Goal: Task Accomplishment & Management: Use online tool/utility

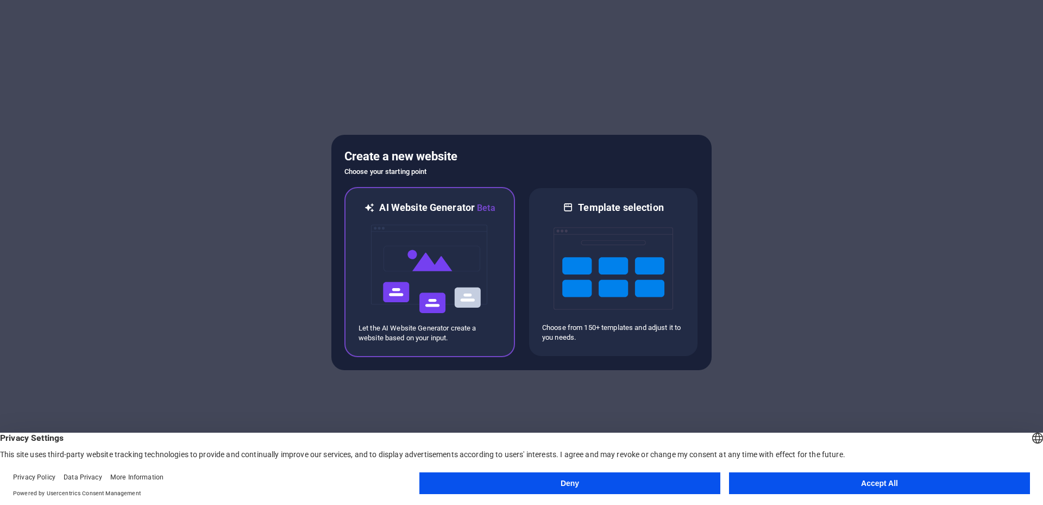
click at [477, 266] on img at bounding box center [430, 269] width 120 height 109
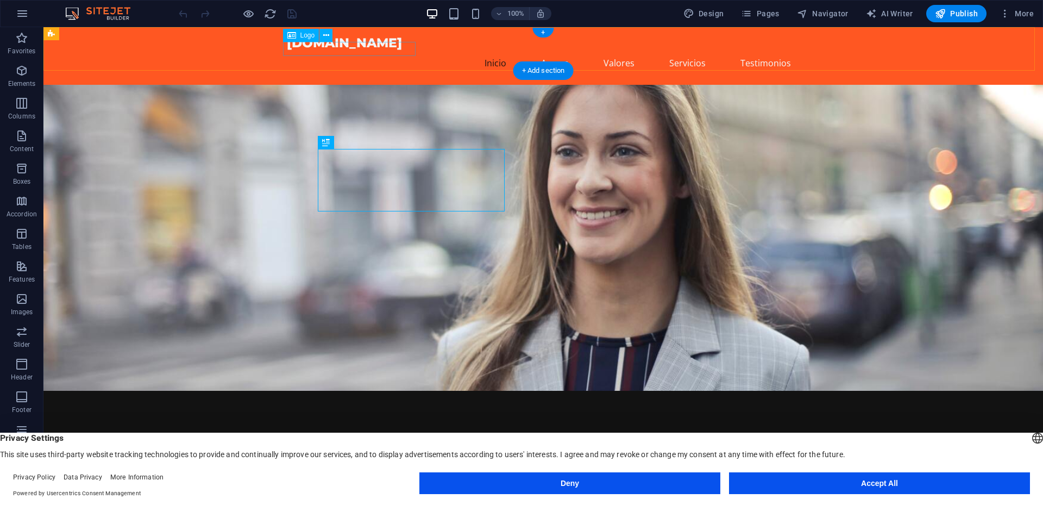
click at [405, 49] on div "[DOMAIN_NAME]" at bounding box center [543, 43] width 513 height 14
click at [615, 52] on nav "Inicio Acerca Valores Servicios Testimonios" at bounding box center [543, 63] width 513 height 26
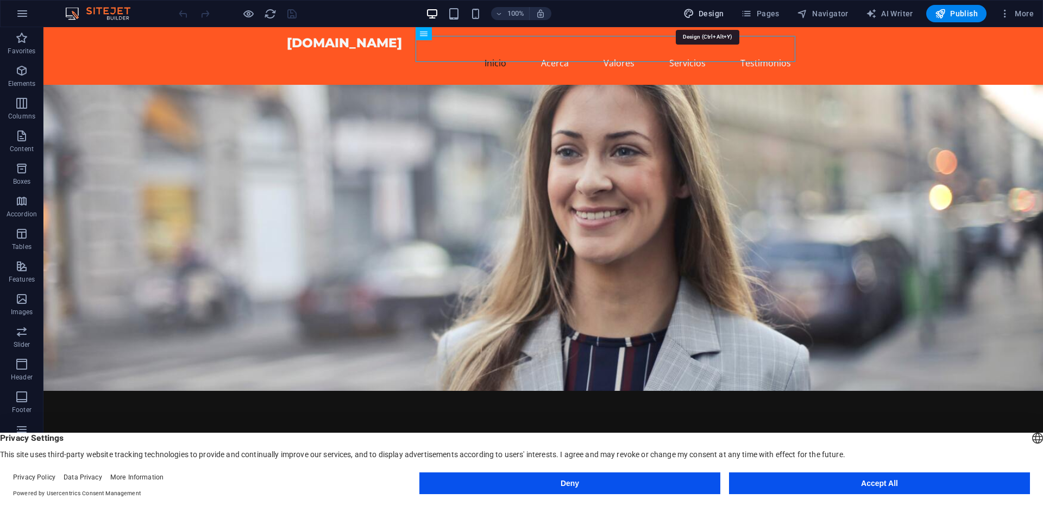
click at [713, 21] on button "Design" at bounding box center [703, 13] width 49 height 17
select select "px"
select select "200"
select select "px"
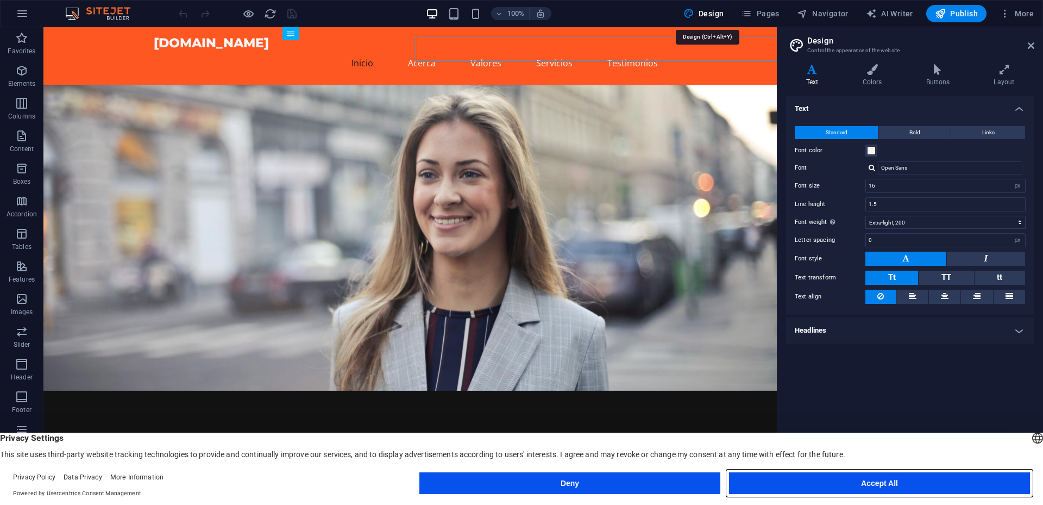
click at [893, 475] on button "Accept All" at bounding box center [879, 483] width 301 height 22
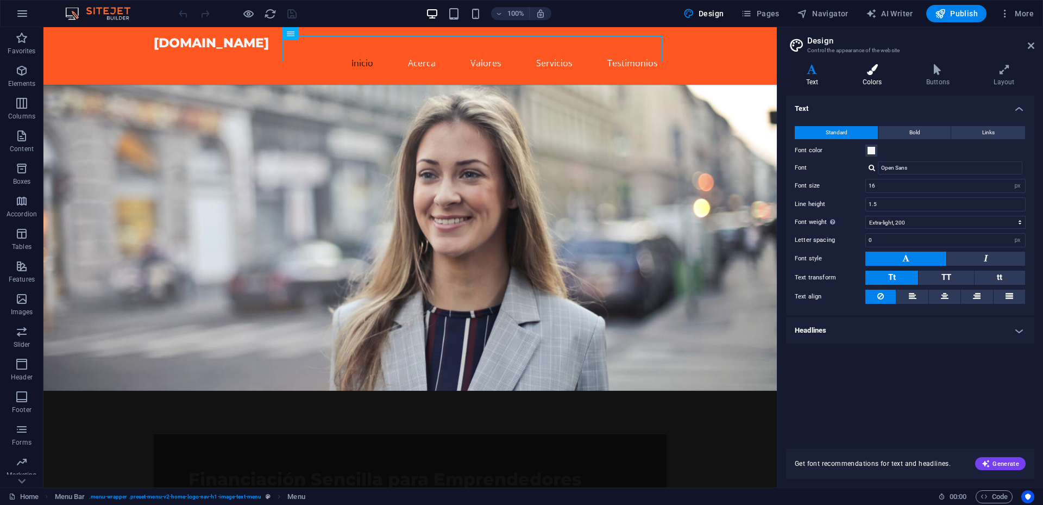
click at [871, 67] on icon at bounding box center [872, 69] width 59 height 11
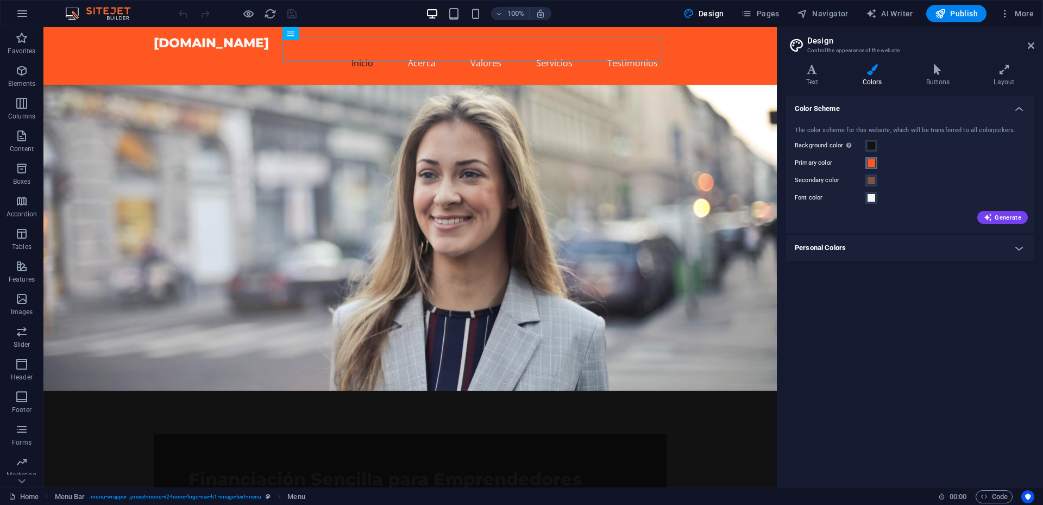
click at [870, 162] on span at bounding box center [871, 163] width 9 height 9
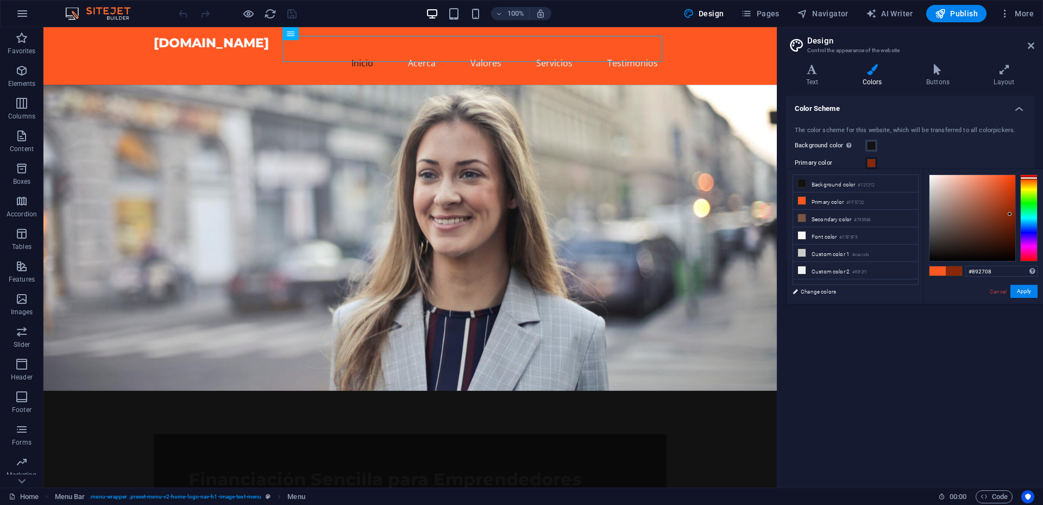
drag, startPoint x: 1015, startPoint y: 224, endPoint x: 1017, endPoint y: 211, distance: 12.6
click at [1015, 210] on div at bounding box center [972, 218] width 86 height 86
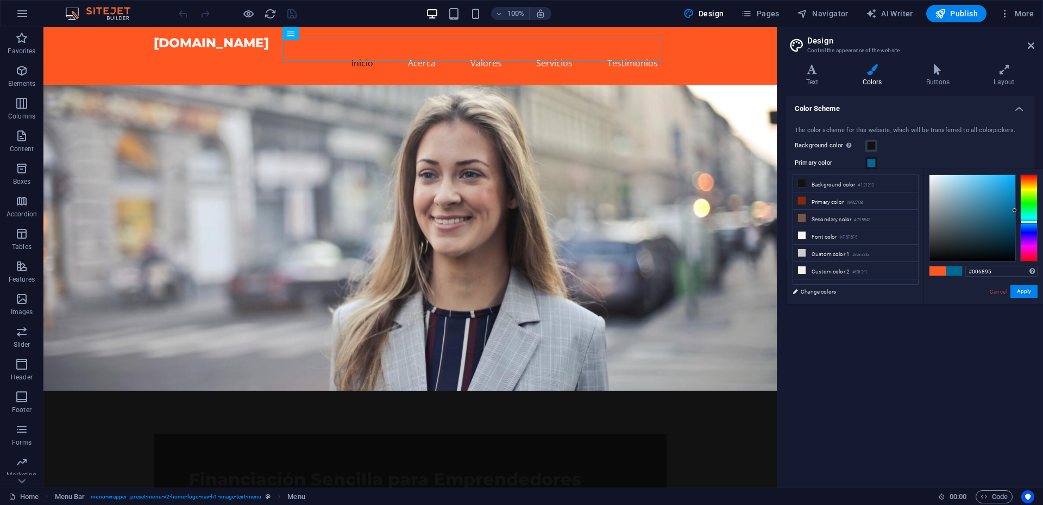
click at [1030, 222] on div at bounding box center [1028, 217] width 17 height 87
drag, startPoint x: 1008, startPoint y: 208, endPoint x: 1039, endPoint y: 206, distance: 30.5
click at [1039, 206] on div "#006996 Supported formats #0852ed rgb(8, 82, 237) rgba(8, 82, 237, 90%) hsv(221…" at bounding box center [983, 315] width 120 height 292
drag, startPoint x: 1028, startPoint y: 222, endPoint x: 1012, endPoint y: 216, distance: 16.8
click at [1034, 222] on div at bounding box center [1028, 222] width 17 height 3
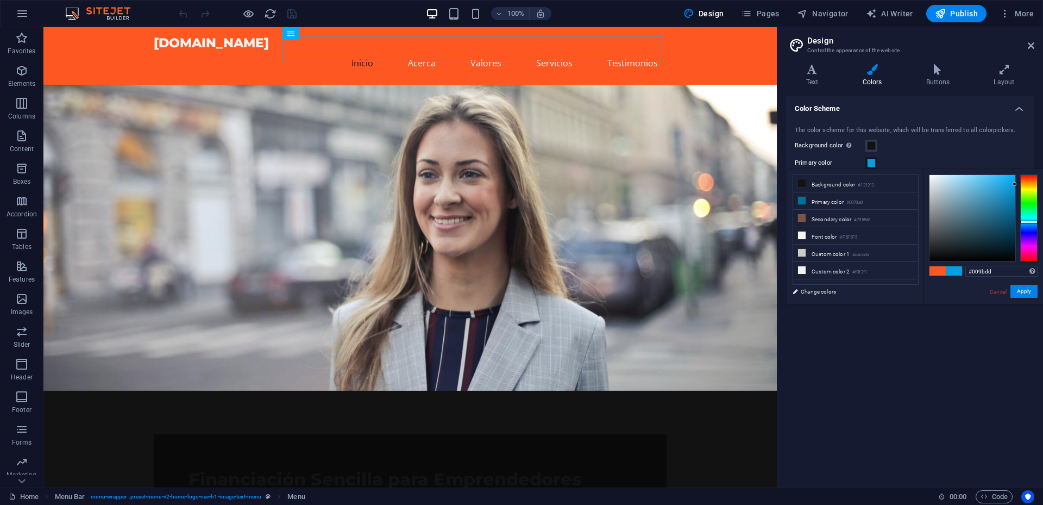
type input "#009adc"
drag, startPoint x: 1012, startPoint y: 205, endPoint x: 1027, endPoint y: 186, distance: 23.6
click at [1027, 186] on div at bounding box center [983, 217] width 109 height 87
click at [1031, 293] on button "Apply" at bounding box center [1023, 291] width 27 height 13
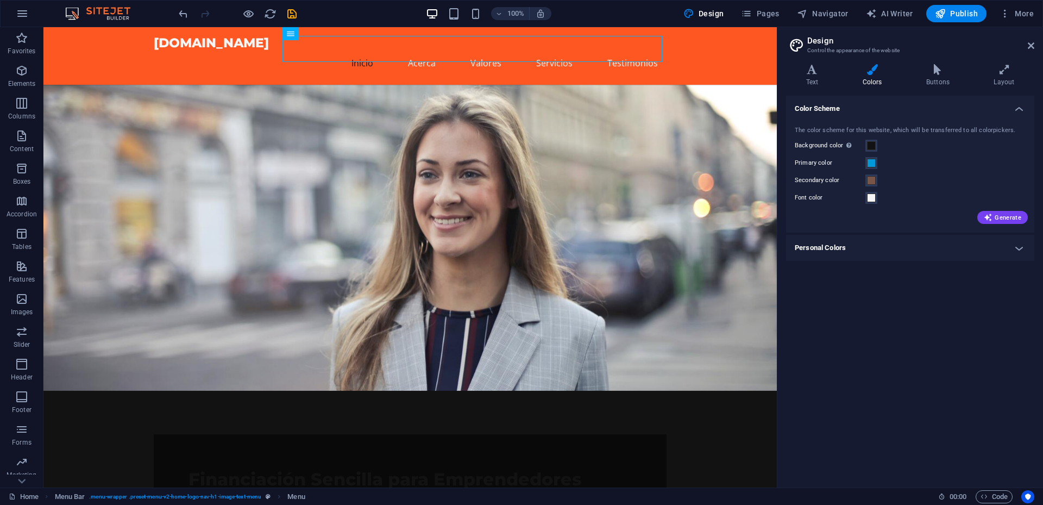
click at [957, 242] on h4 "Personal Colors" at bounding box center [910, 248] width 248 height 26
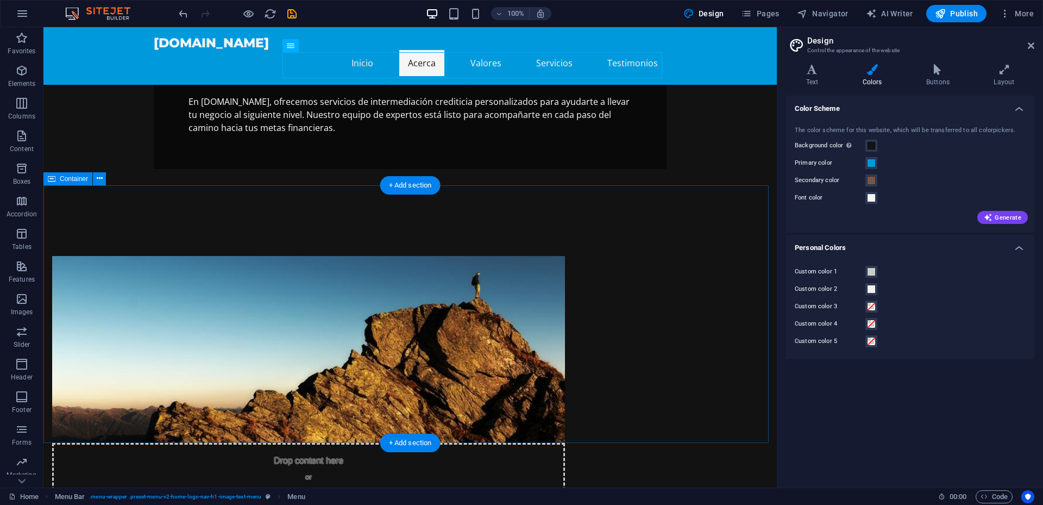
scroll to position [380, 0]
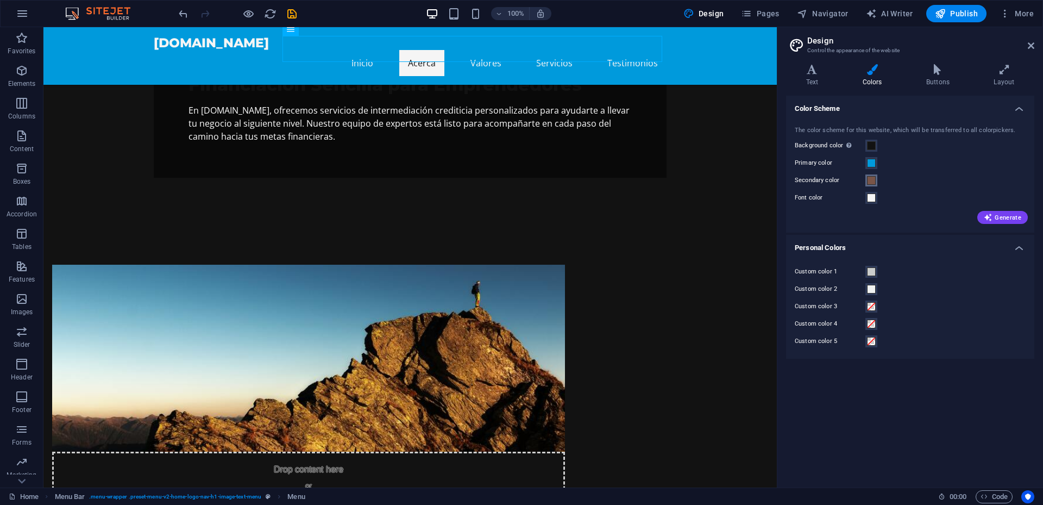
click at [873, 181] on span at bounding box center [871, 180] width 9 height 9
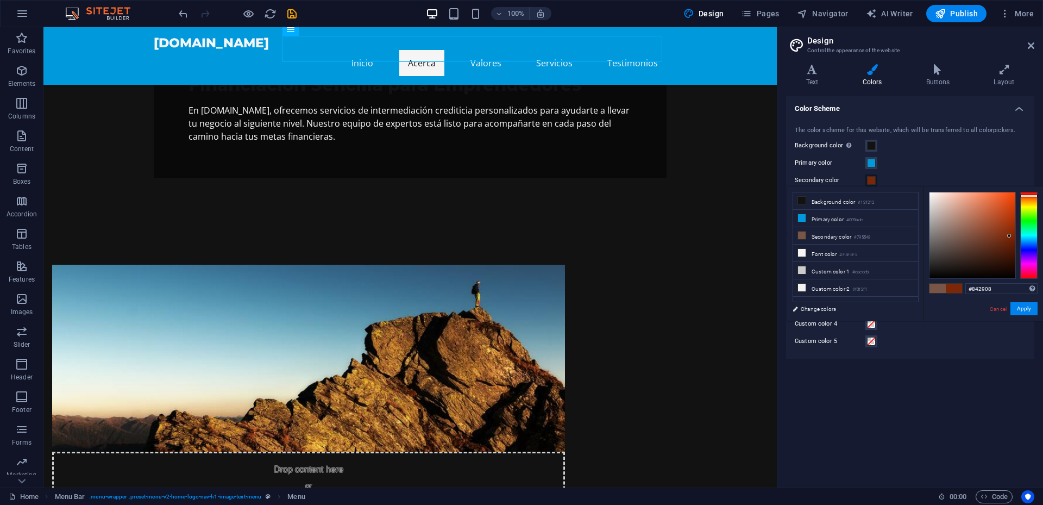
drag, startPoint x: 951, startPoint y: 227, endPoint x: 1011, endPoint y: 232, distance: 61.1
click at [1011, 232] on div at bounding box center [972, 235] width 86 height 86
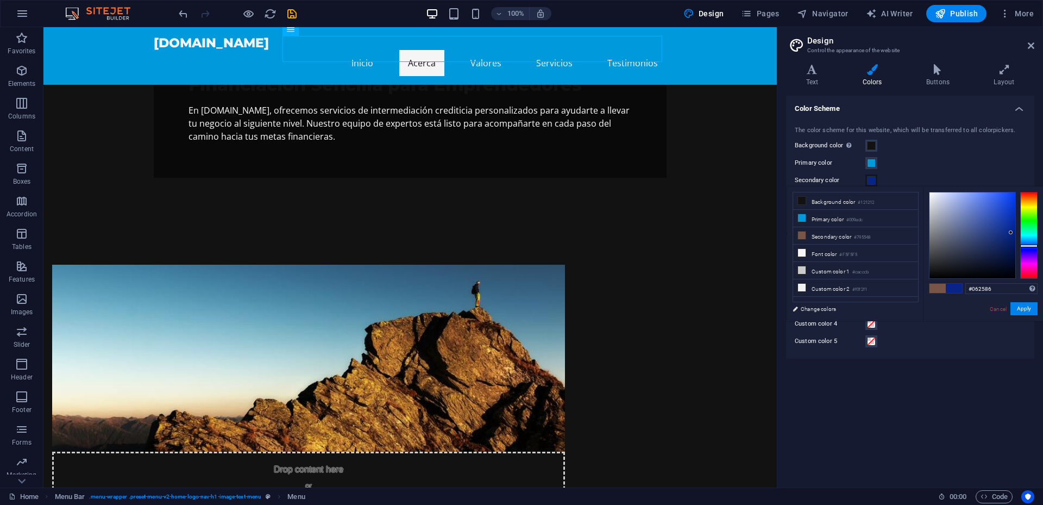
drag, startPoint x: 1032, startPoint y: 230, endPoint x: 1040, endPoint y: 246, distance: 17.5
click at [1040, 246] on div "#062586 Supported formats #0852ed rgb(8, 82, 237) rgba(8, 82, 237, 90%) hsv(221…" at bounding box center [983, 332] width 120 height 292
drag, startPoint x: 998, startPoint y: 224, endPoint x: 1012, endPoint y: 218, distance: 14.6
click at [1012, 218] on div at bounding box center [972, 235] width 86 height 86
click at [1029, 306] on button "Apply" at bounding box center [1023, 308] width 27 height 13
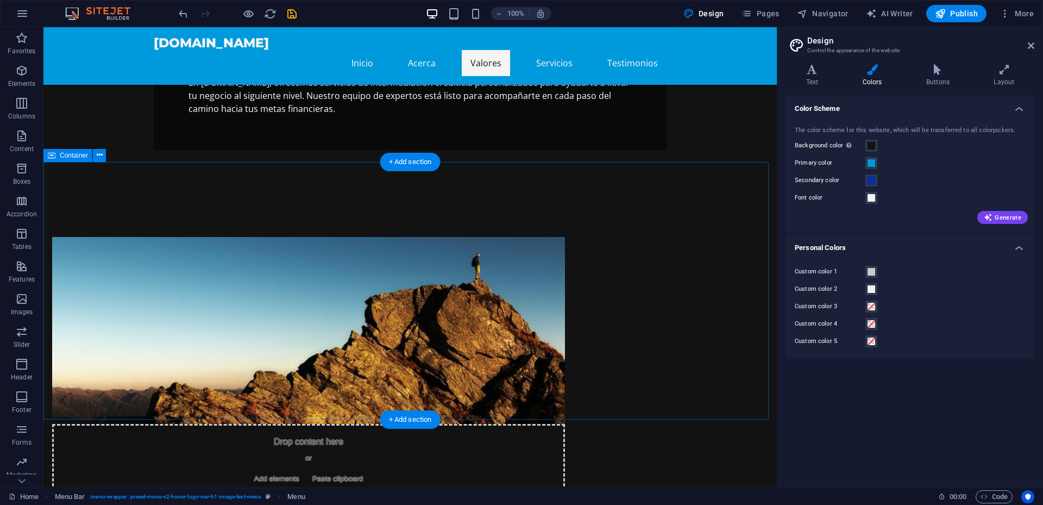
scroll to position [489, 0]
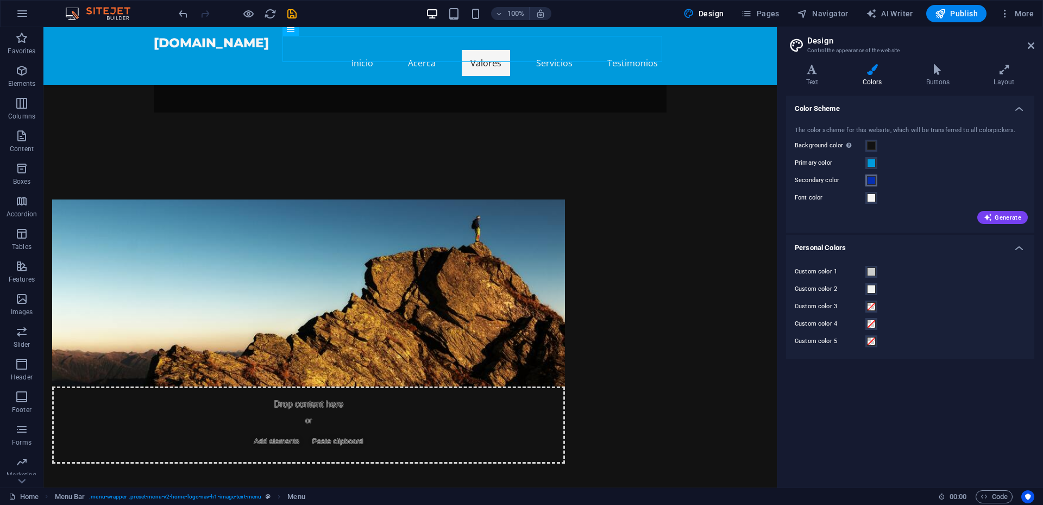
click at [872, 179] on span at bounding box center [871, 180] width 9 height 9
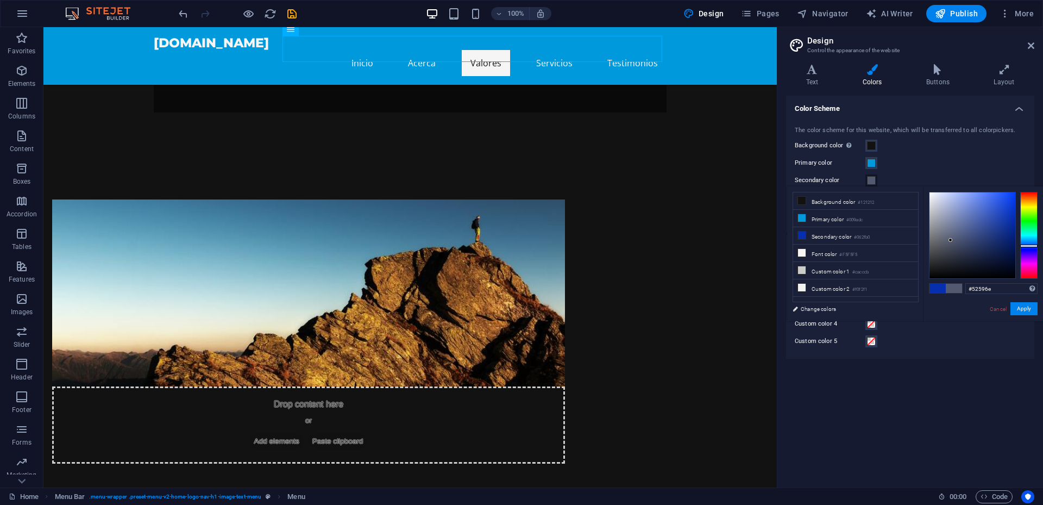
type input "#51586e"
drag, startPoint x: 954, startPoint y: 222, endPoint x: 951, endPoint y: 241, distance: 19.2
click at [951, 241] on div at bounding box center [972, 235] width 86 height 86
click at [1029, 301] on div "#51586e Supported formats #0852ed rgb(8, 82, 237) rgba(8, 82, 237, 90%) hsv(221…" at bounding box center [983, 332] width 120 height 292
click at [1024, 307] on button "Apply" at bounding box center [1023, 308] width 27 height 13
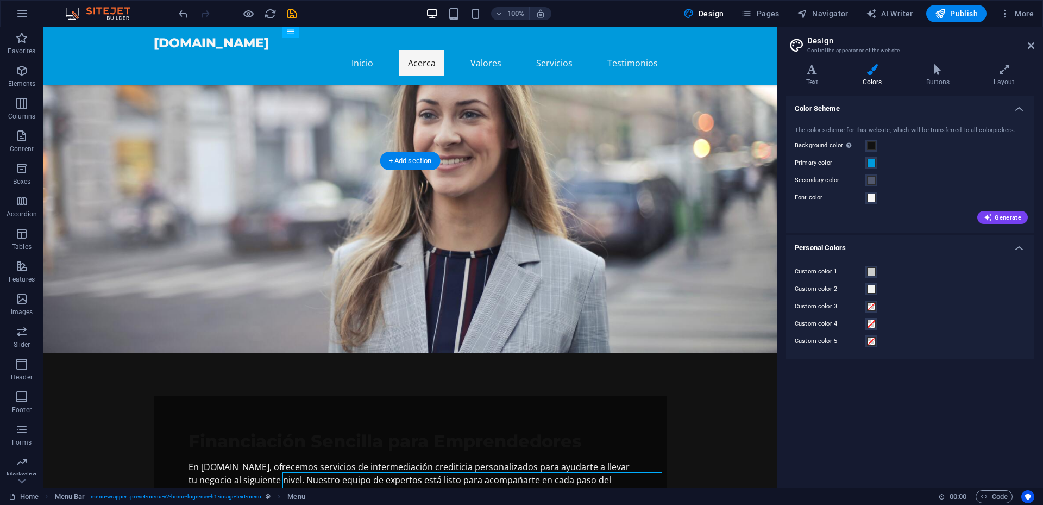
scroll to position [0, 0]
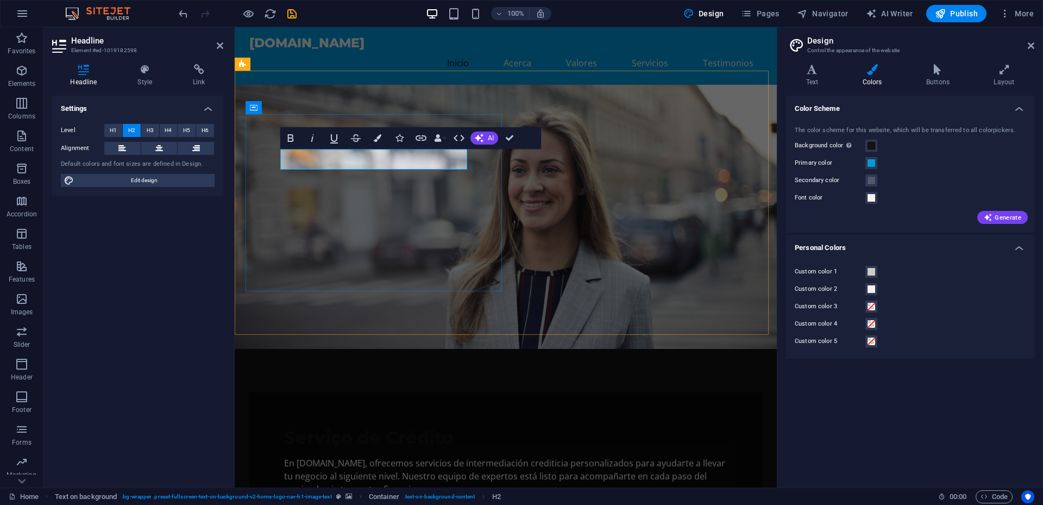
click at [347, 426] on span "Serviço de Crédito" at bounding box center [368, 436] width 169 height 21
click at [494, 392] on div "Serviços de Crédito En [DOMAIN_NAME], ofrecemos servicios de intermediación cre…" at bounding box center [505, 461] width 513 height 138
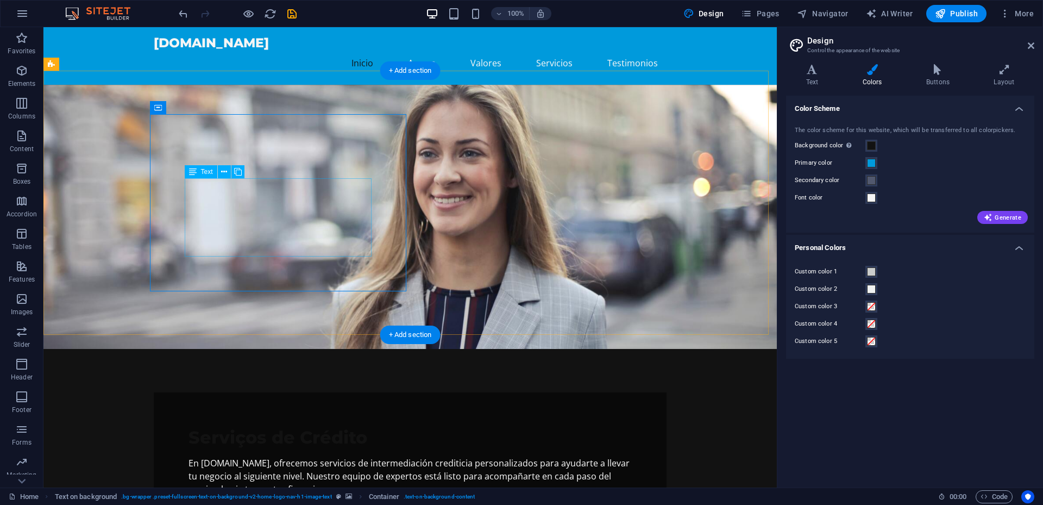
click at [345, 456] on div "En [DOMAIN_NAME], ofrecemos servicios de intermediación crediticia personalizad…" at bounding box center [409, 475] width 443 height 39
click at [154, 224] on div "Serviços de Crédito En [DOMAIN_NAME], ofrecemos servicios de intermediación cre…" at bounding box center [409, 329] width 733 height 489
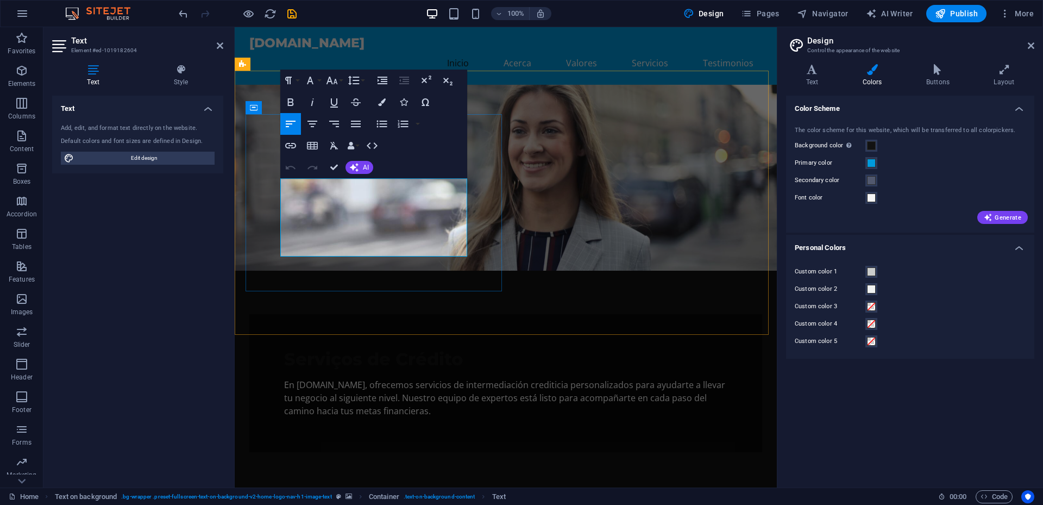
click at [347, 378] on p "En [DOMAIN_NAME], ofrecemos servicios de intermediación crediticia personalizad…" at bounding box center [505, 397] width 443 height 39
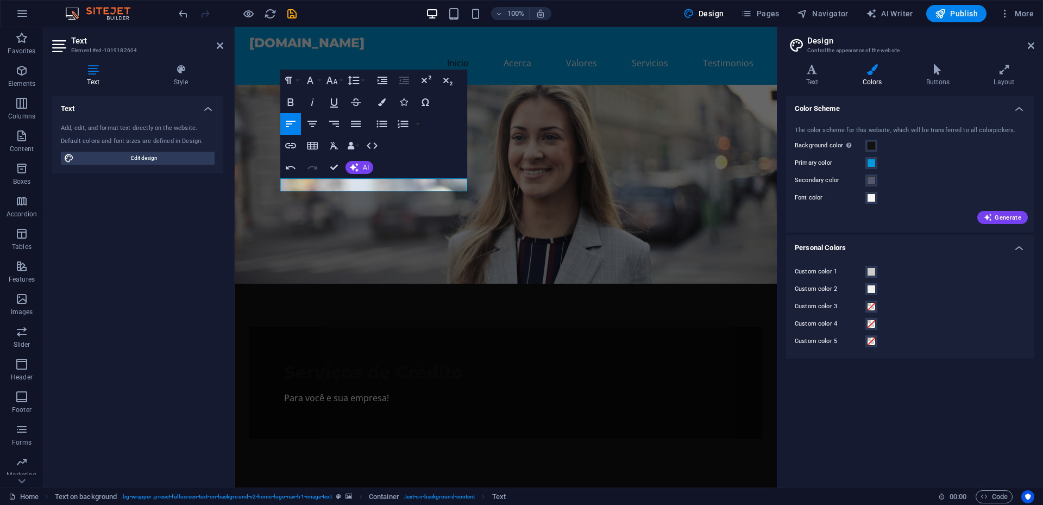
click at [579, 218] on figure at bounding box center [506, 184] width 542 height 199
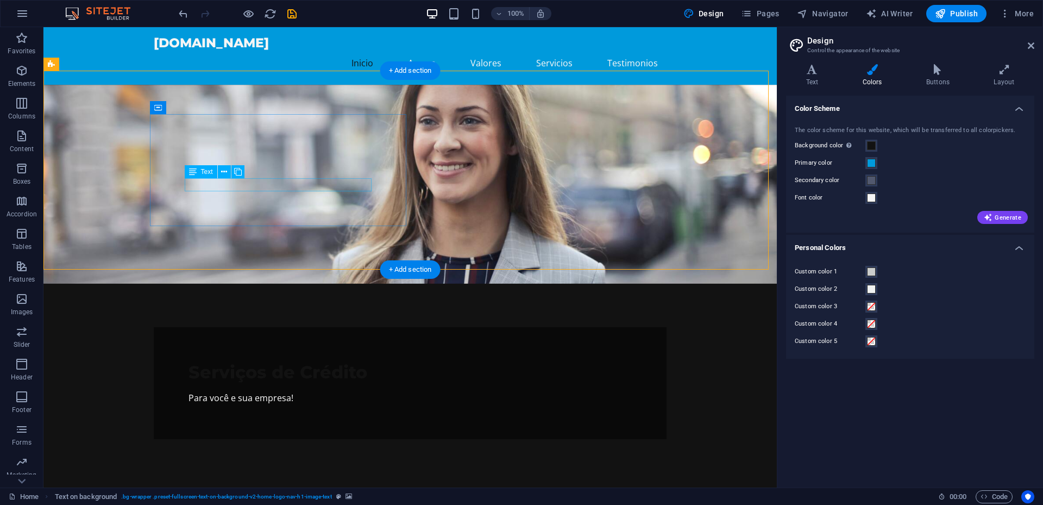
click at [294, 391] on div "Para você e sua empresa!" at bounding box center [409, 397] width 443 height 13
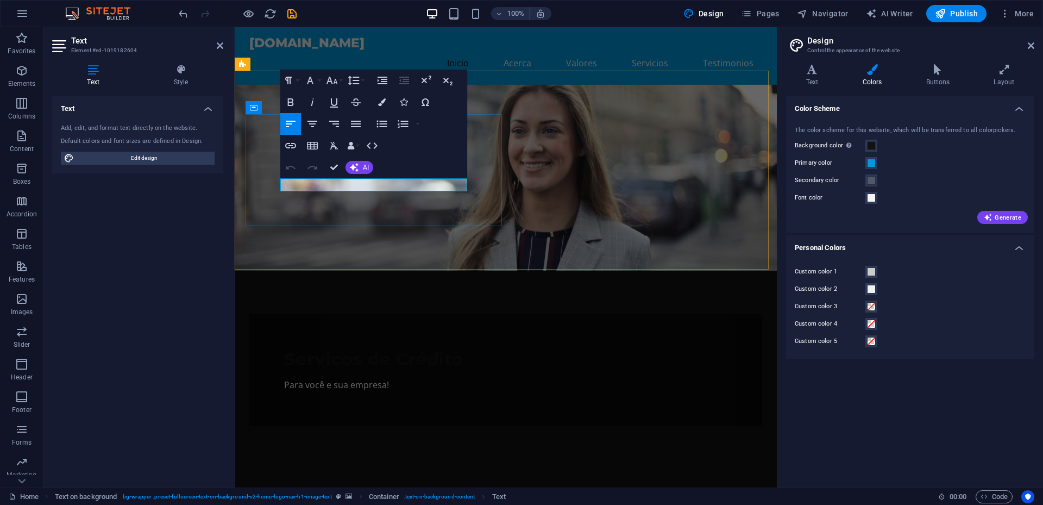
click at [366, 378] on p "Para você e sua empresa!" at bounding box center [505, 384] width 443 height 13
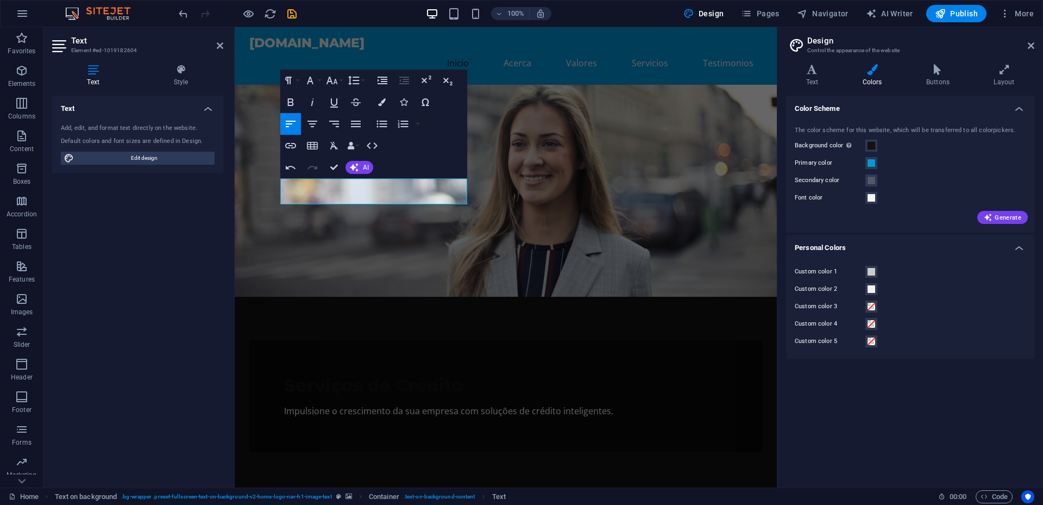
click at [610, 221] on figure at bounding box center [506, 191] width 542 height 212
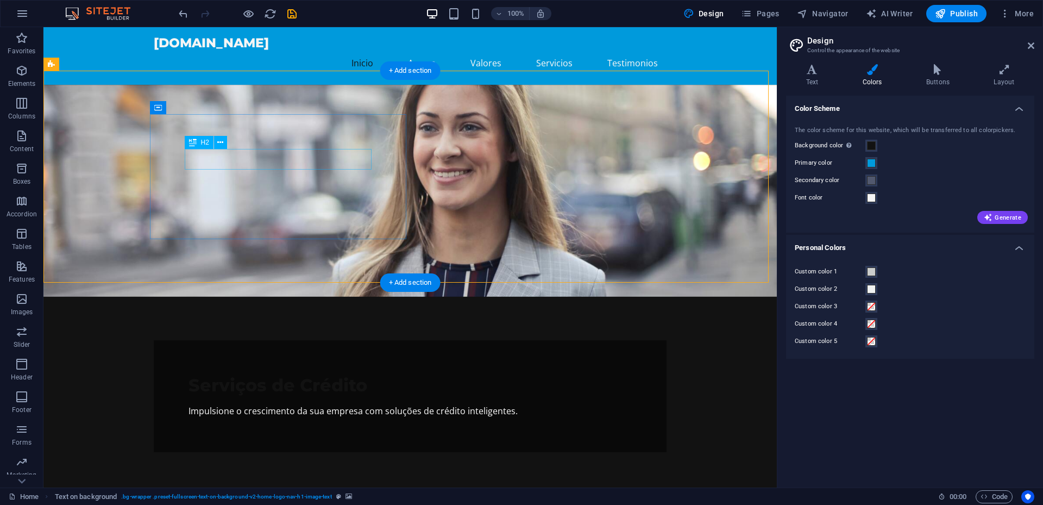
click at [304, 375] on div "Serviços de Crédito" at bounding box center [409, 385] width 443 height 21
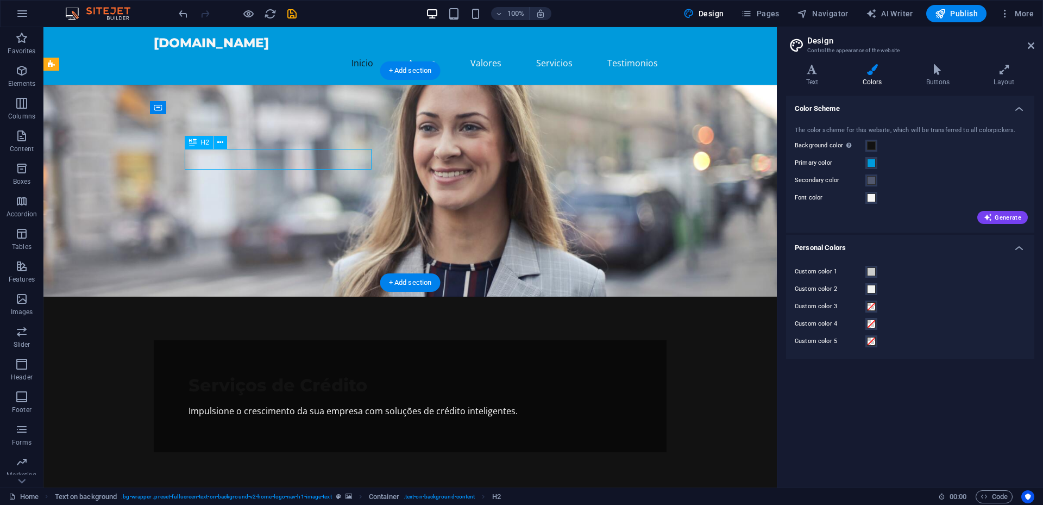
click at [304, 375] on div "Serviços de Crédito" at bounding box center [409, 385] width 443 height 21
click at [356, 404] on div "Impulsione o crescimento da sua empresa com soluções de crédito inteligentes." at bounding box center [409, 410] width 443 height 13
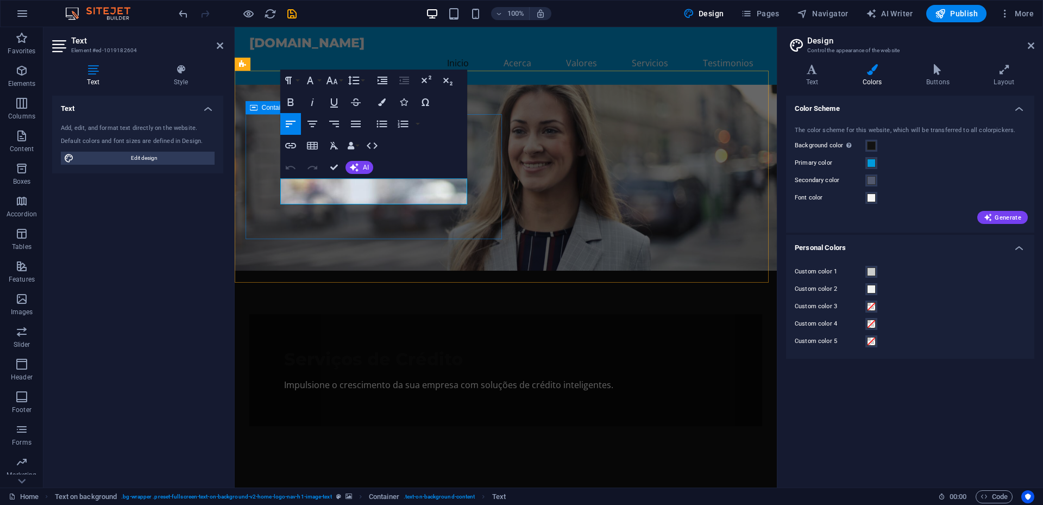
click at [477, 314] on div "Serviços de Crédito Impulsione o crescimento da sua empresa com soluções de cré…" at bounding box center [505, 370] width 513 height 112
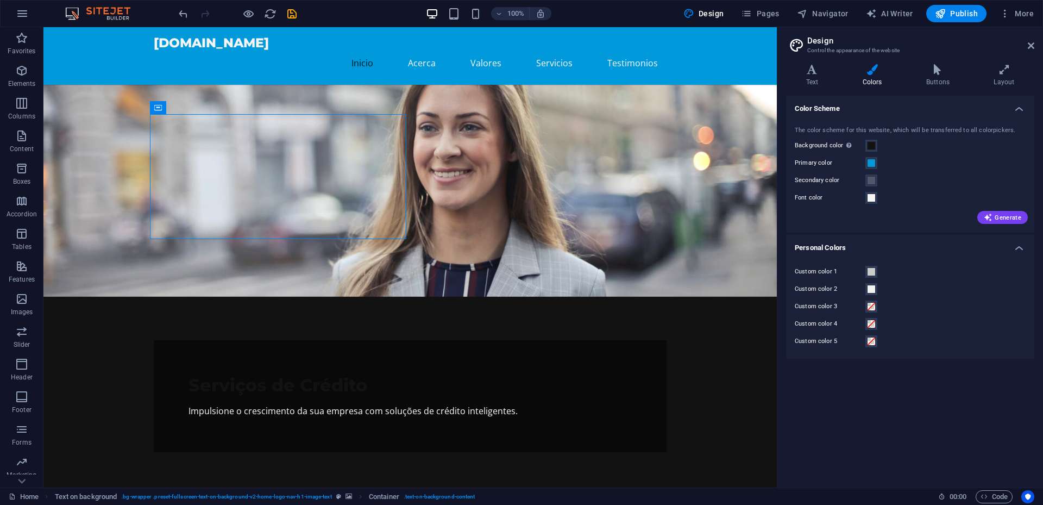
click at [592, 208] on figure at bounding box center [409, 191] width 733 height 212
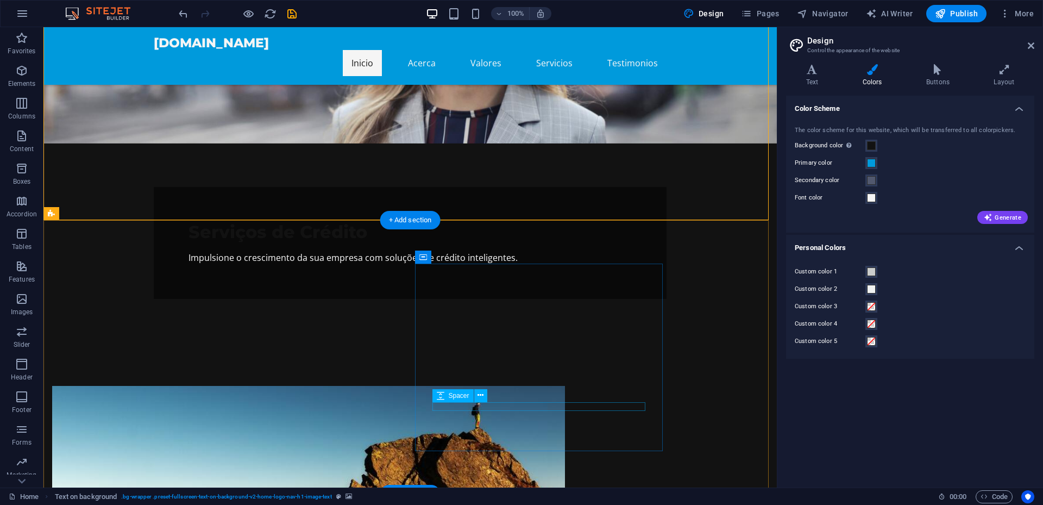
scroll to position [163, 0]
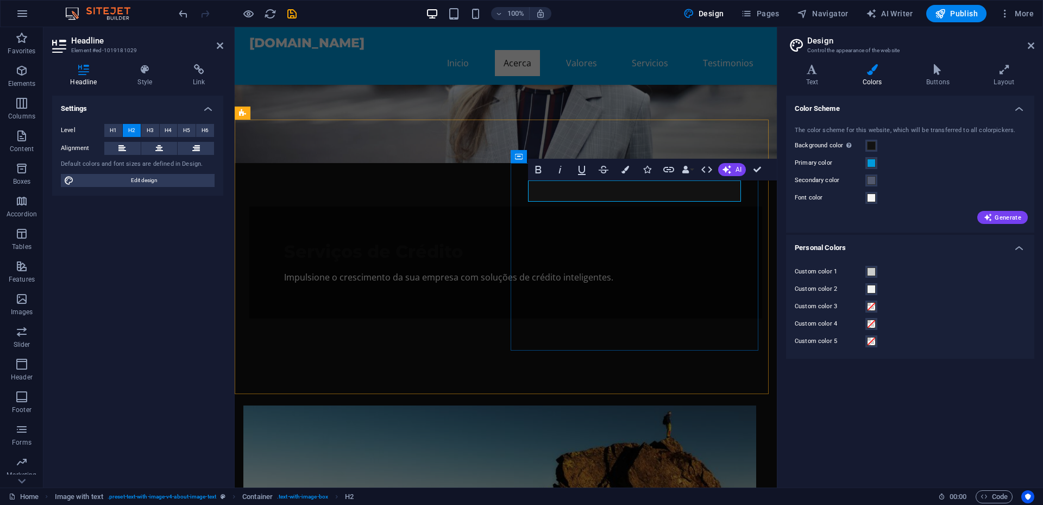
click at [583, 89] on figure at bounding box center [506, 35] width 542 height 255
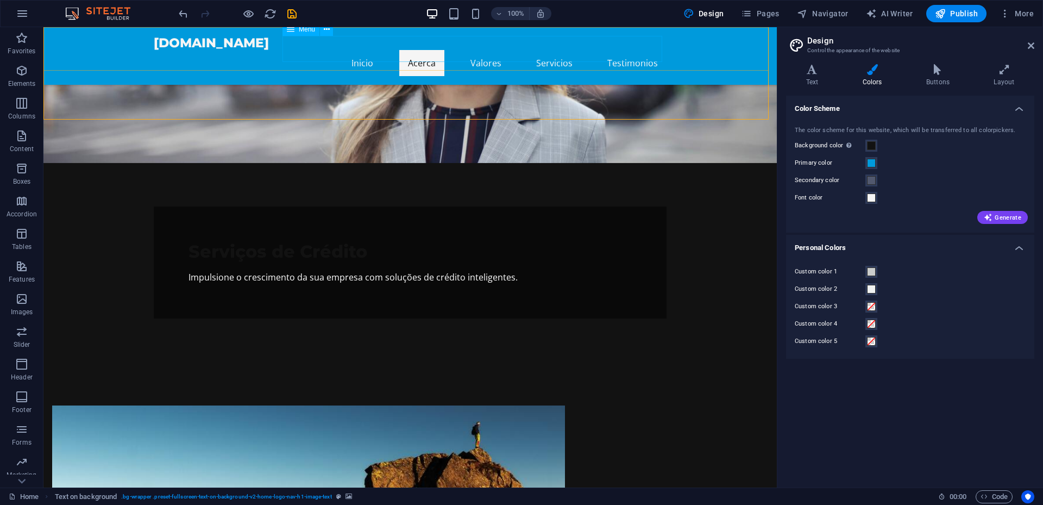
click at [429, 50] on nav "Inicio Acerca Valores Servicios Testimonios" at bounding box center [410, 63] width 513 height 26
select select
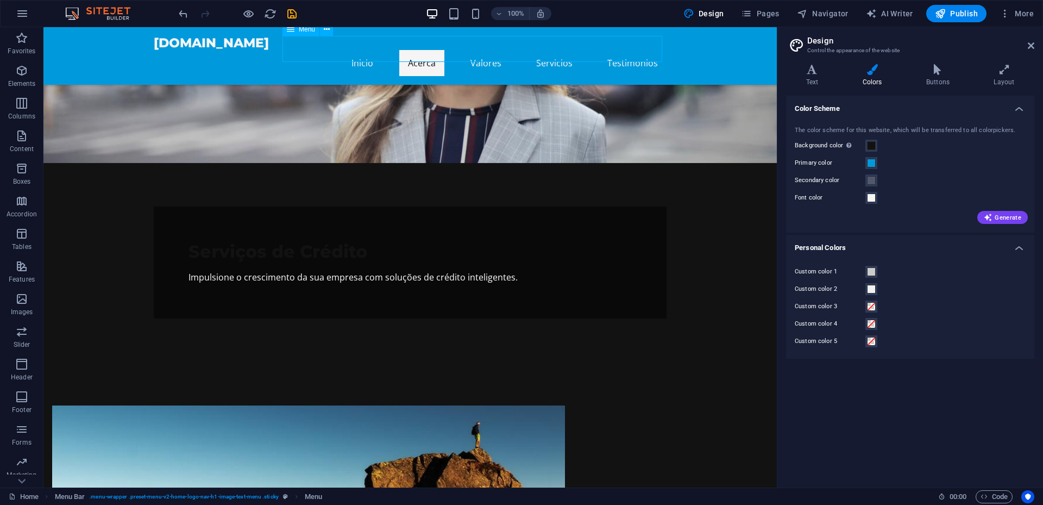
select select
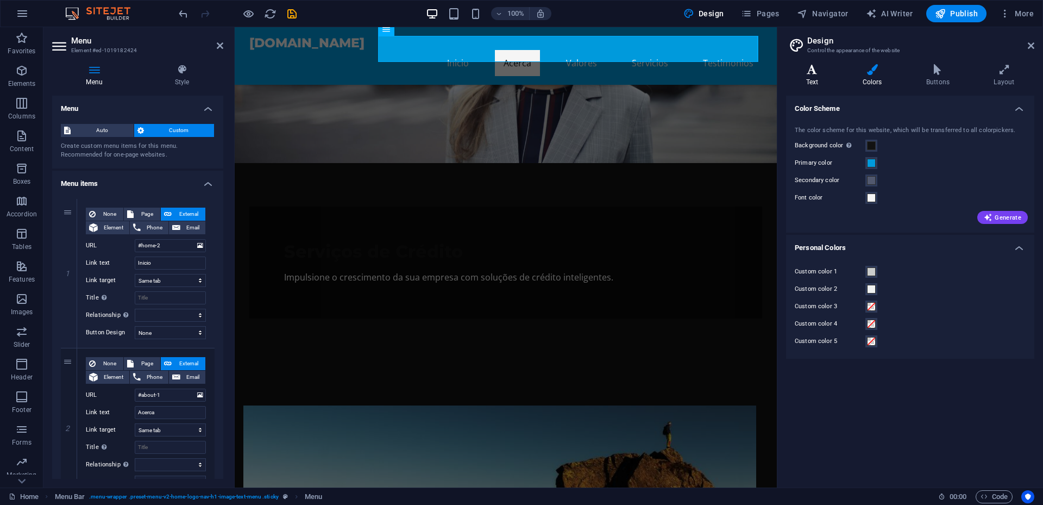
click at [820, 67] on icon at bounding box center [812, 69] width 52 height 11
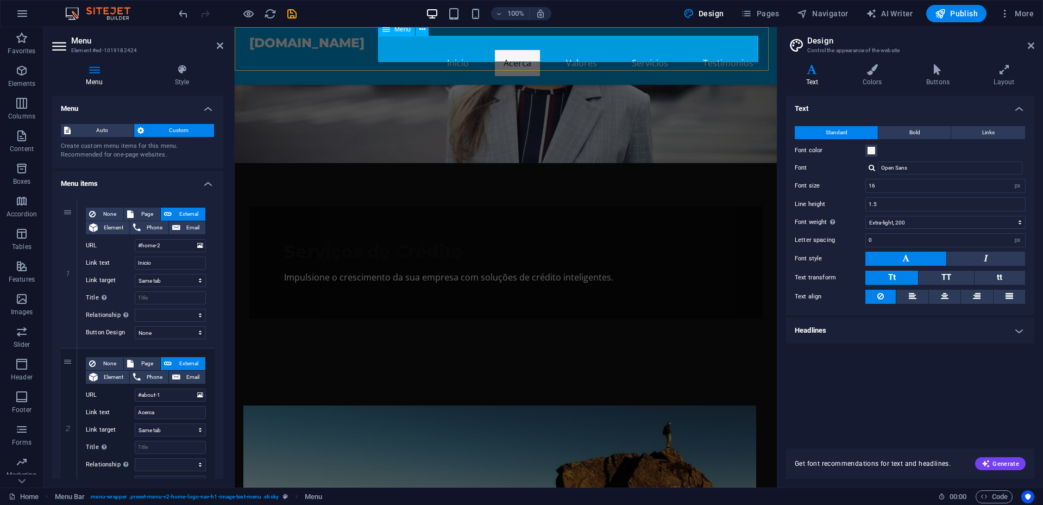
click at [509, 52] on nav "Inicio Acerca Valores Servicios Testimonios" at bounding box center [505, 63] width 513 height 26
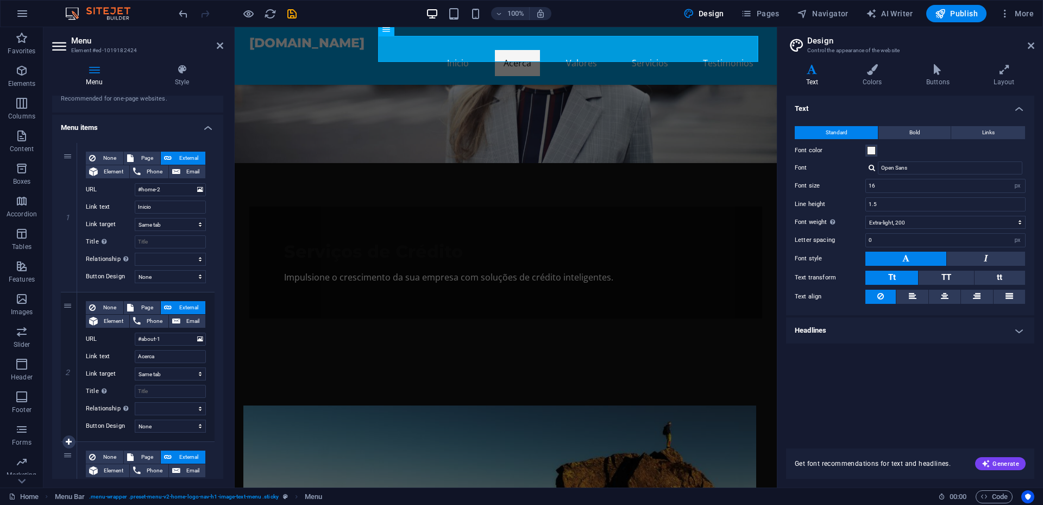
scroll to position [8, 0]
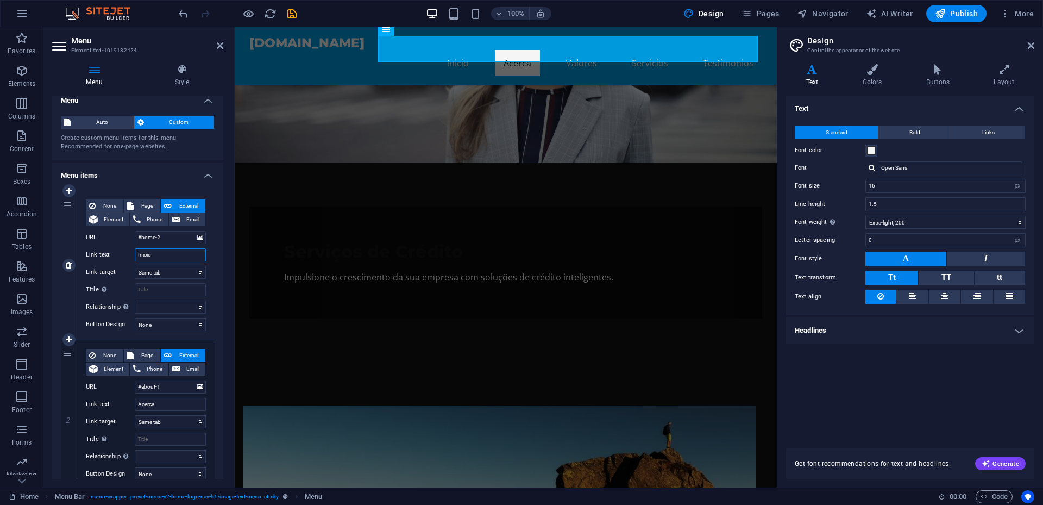
click at [169, 257] on input "Inicio" at bounding box center [170, 254] width 71 height 13
type input "ínicio"
select select
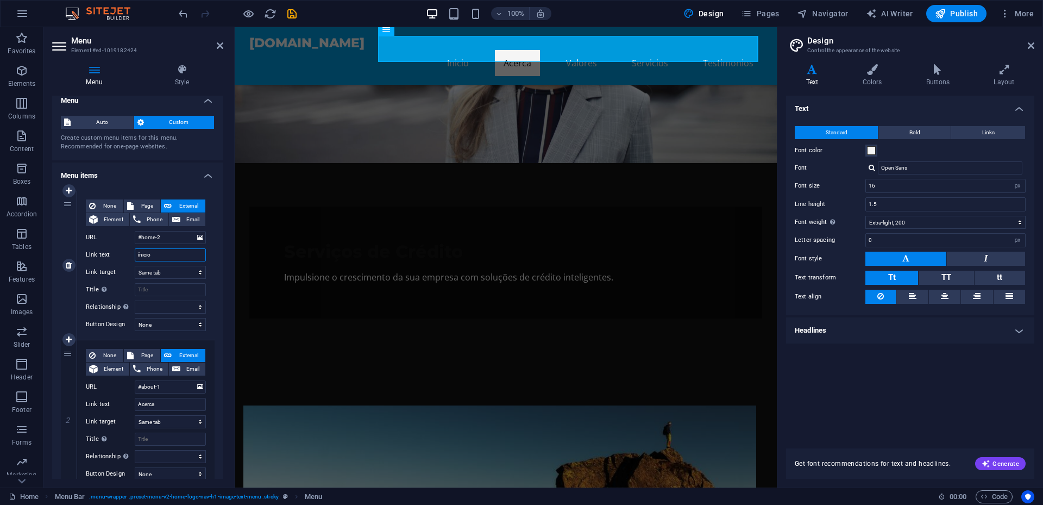
select select
click at [161, 255] on input "ínicio" at bounding box center [170, 254] width 71 height 13
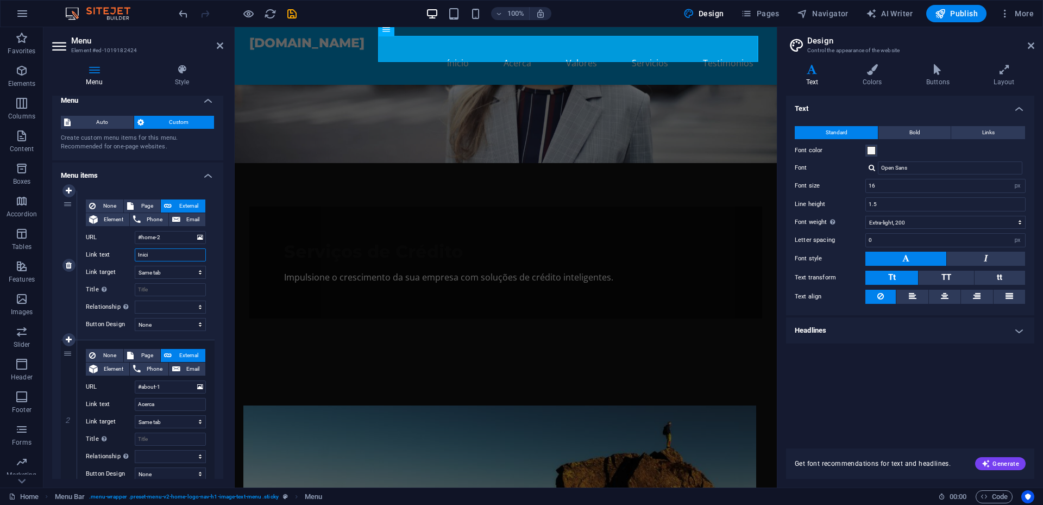
type input "Inicio"
select select
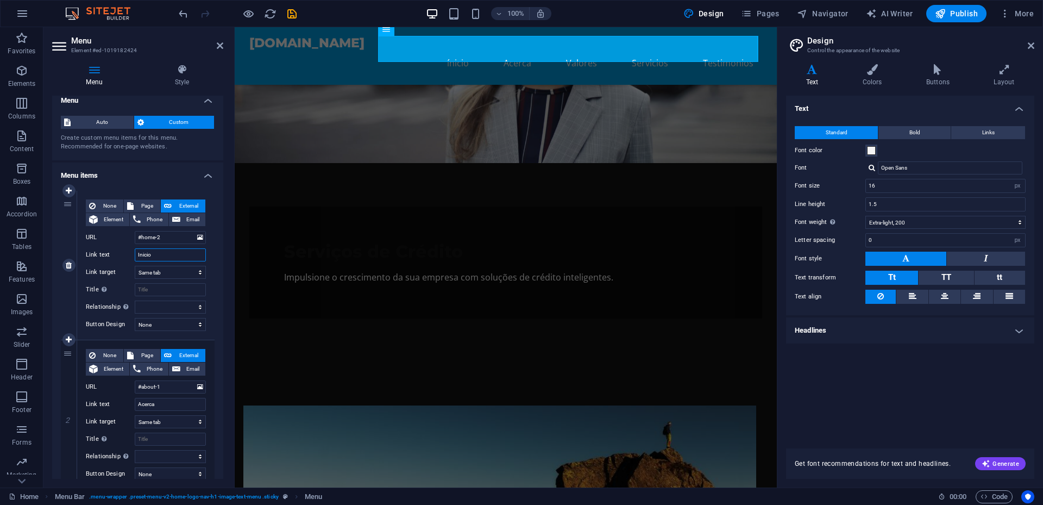
select select
click at [163, 406] on input "Acerca" at bounding box center [170, 404] width 71 height 13
type input "Sob"
select select
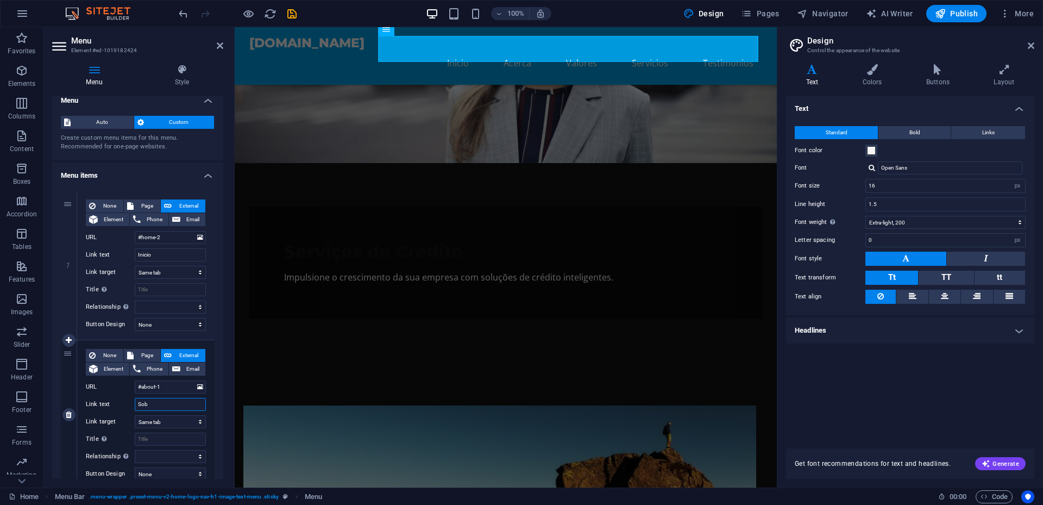
select select
type input "Sobre"
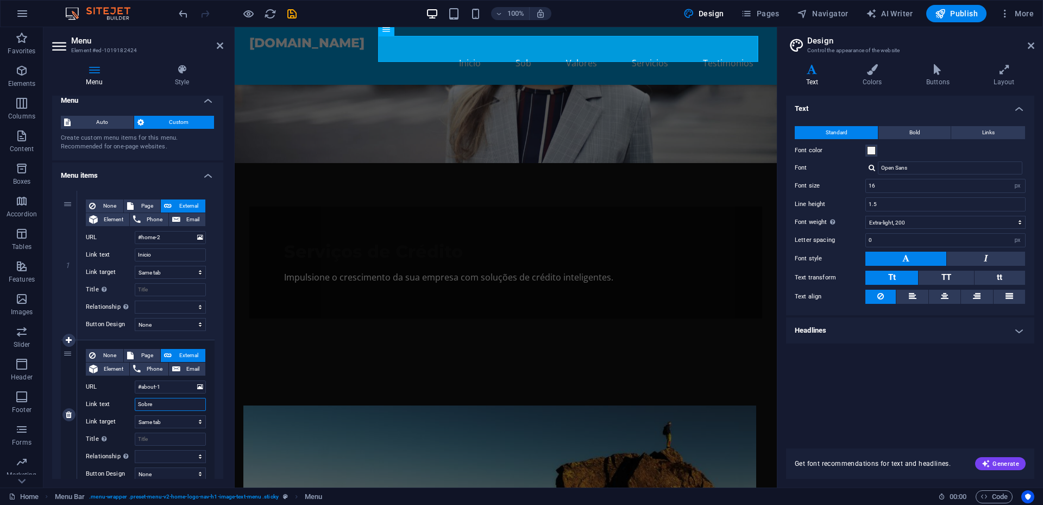
select select
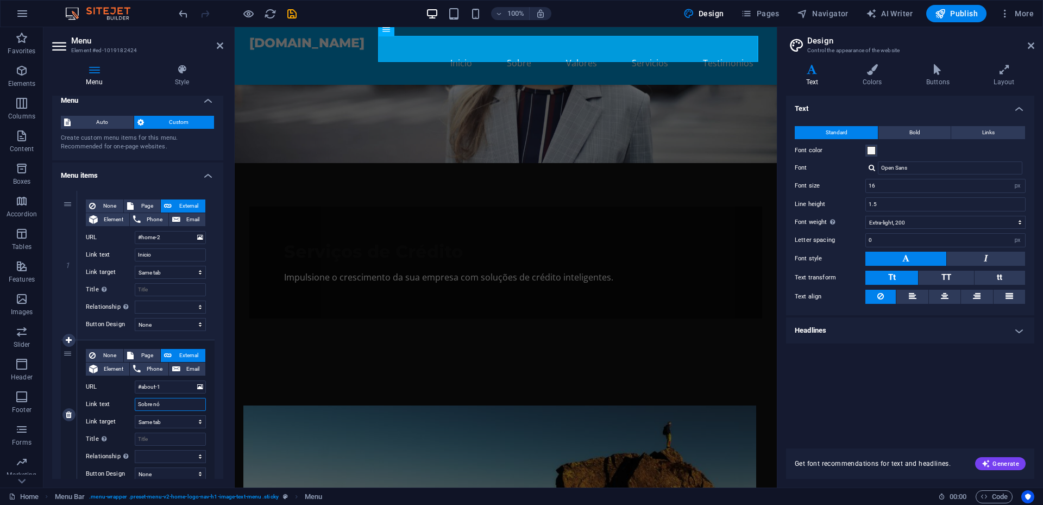
type input "Sobre nós"
select select
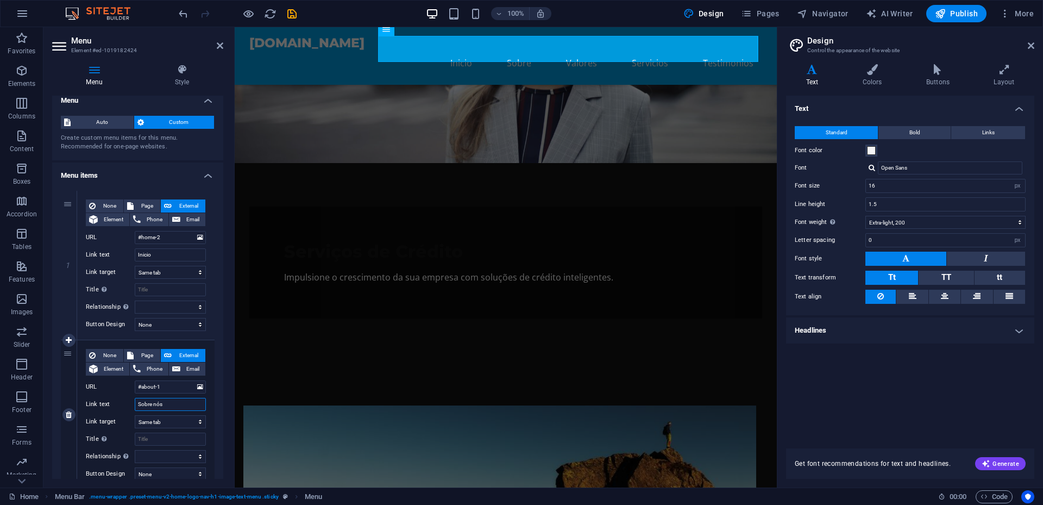
select select
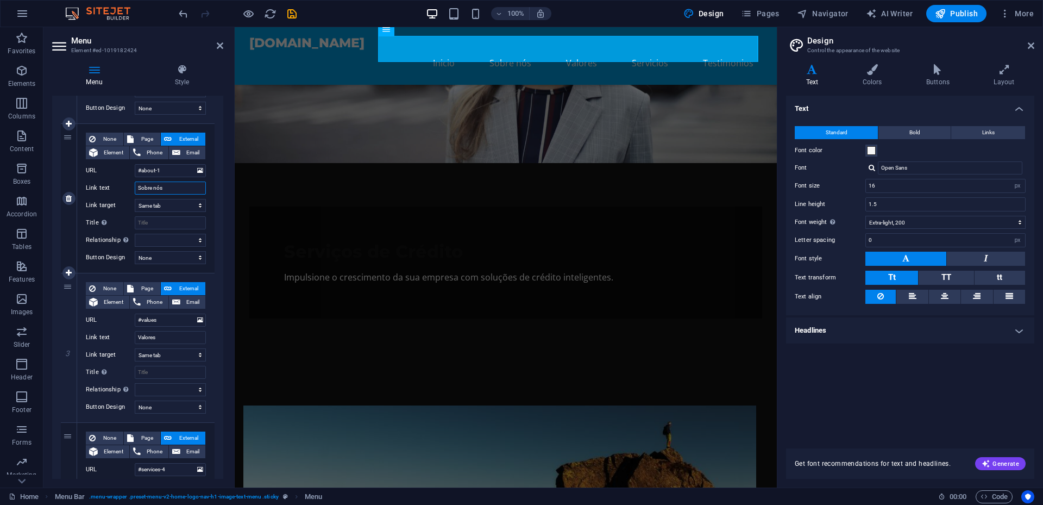
scroll to position [225, 0]
type input "Sobre nós"
click at [153, 340] on input "Valores" at bounding box center [170, 336] width 71 height 13
type input "N"
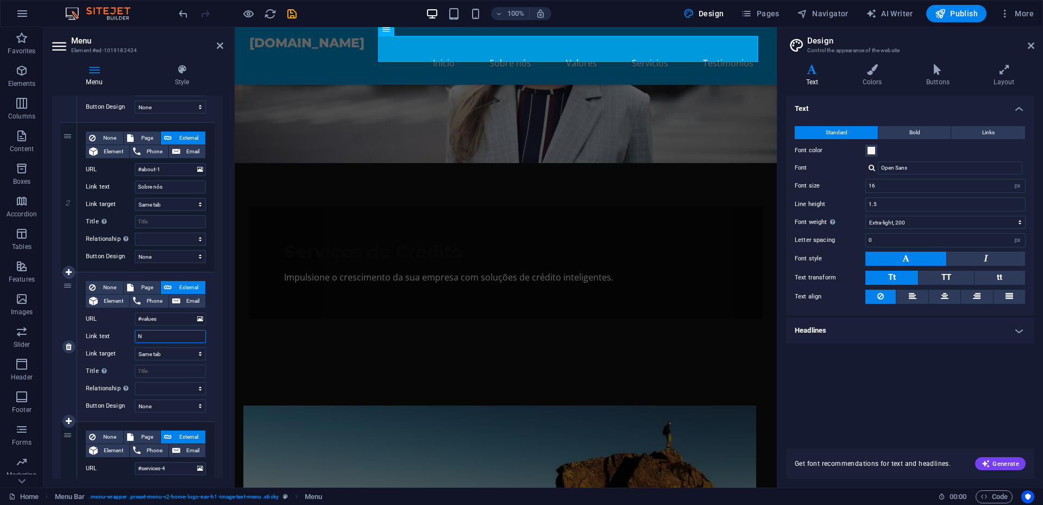
select select
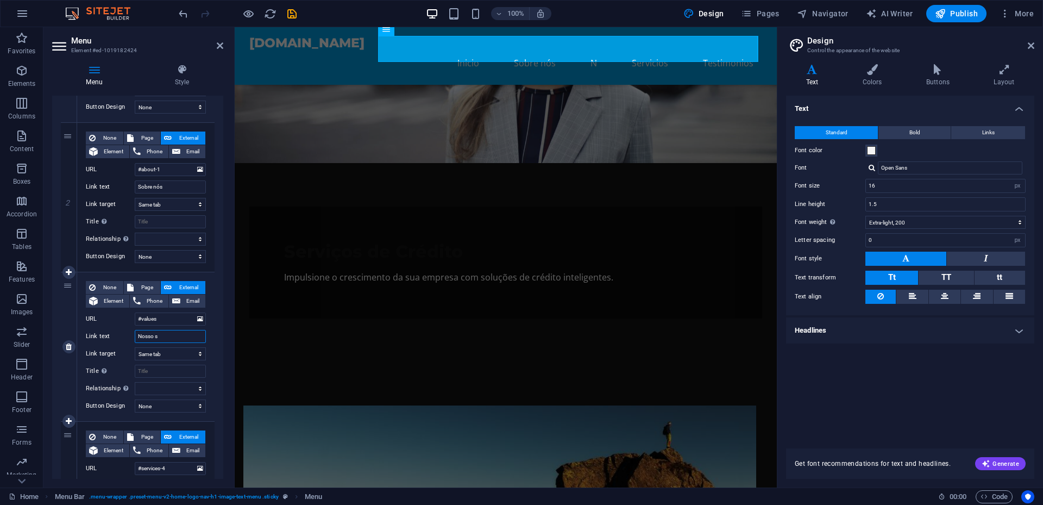
type input "Nosso"
select select
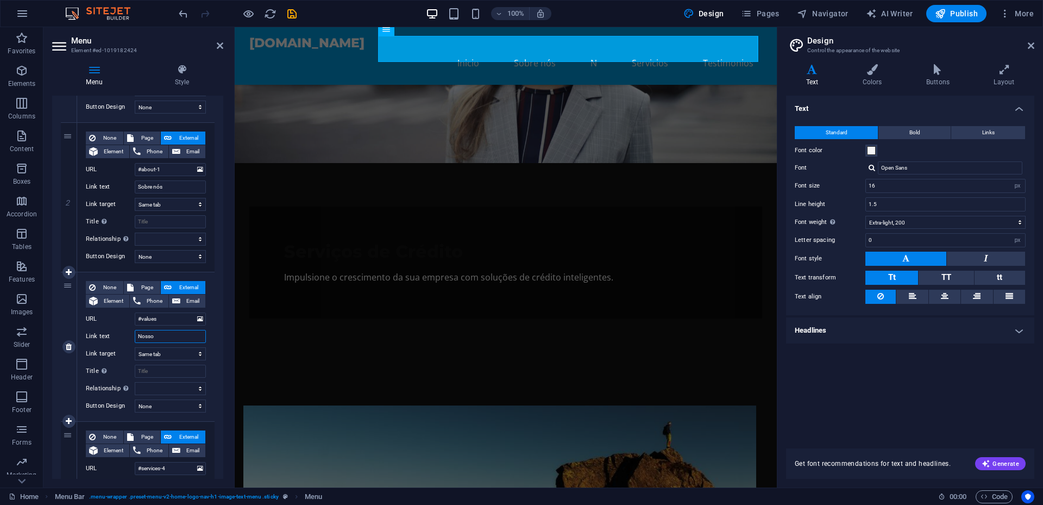
select select
type input "Nosso valores"
select select
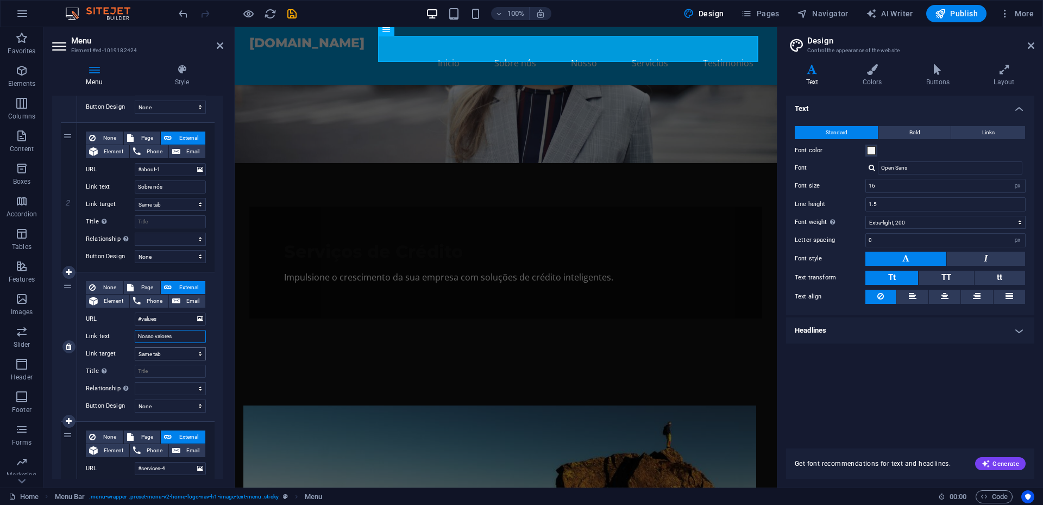
select select
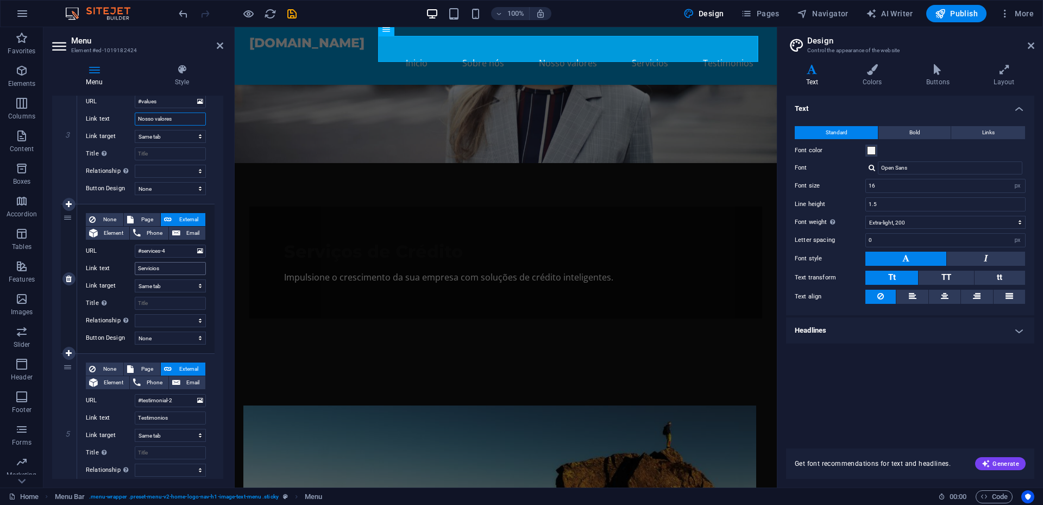
type input "Nosso valores"
click at [175, 267] on input "Servicios" at bounding box center [170, 268] width 71 height 13
type input "Servi"
select select
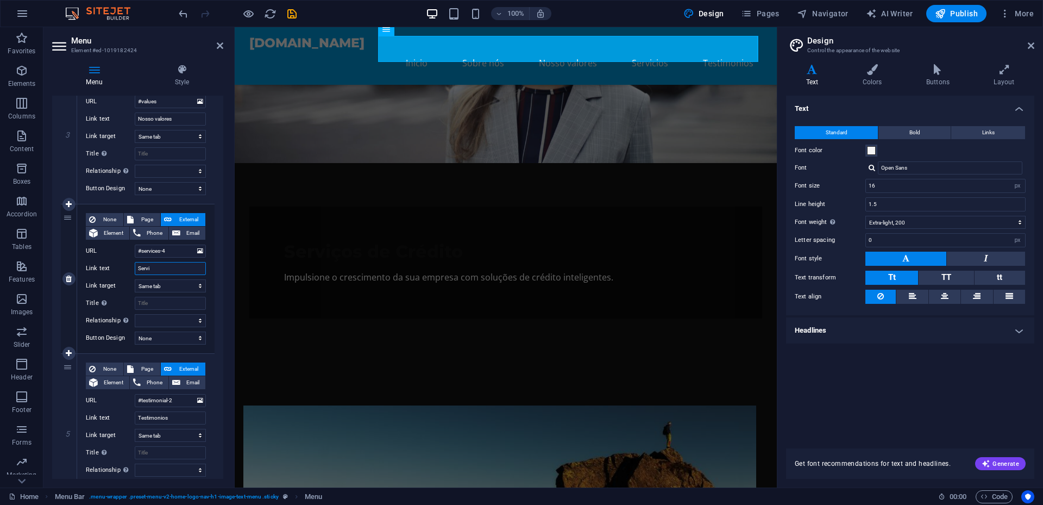
select select
type input "Serviç"
select select
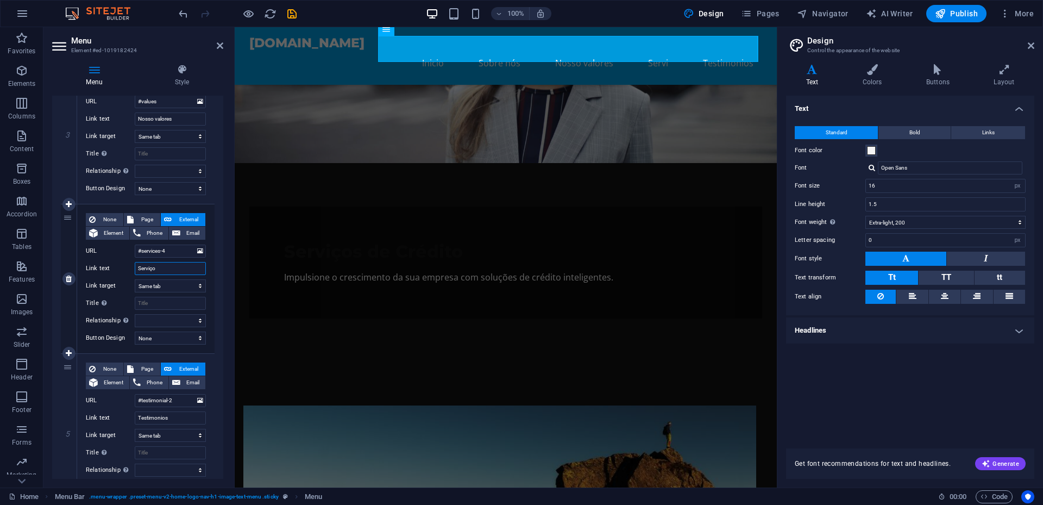
type input "Serviços"
select select
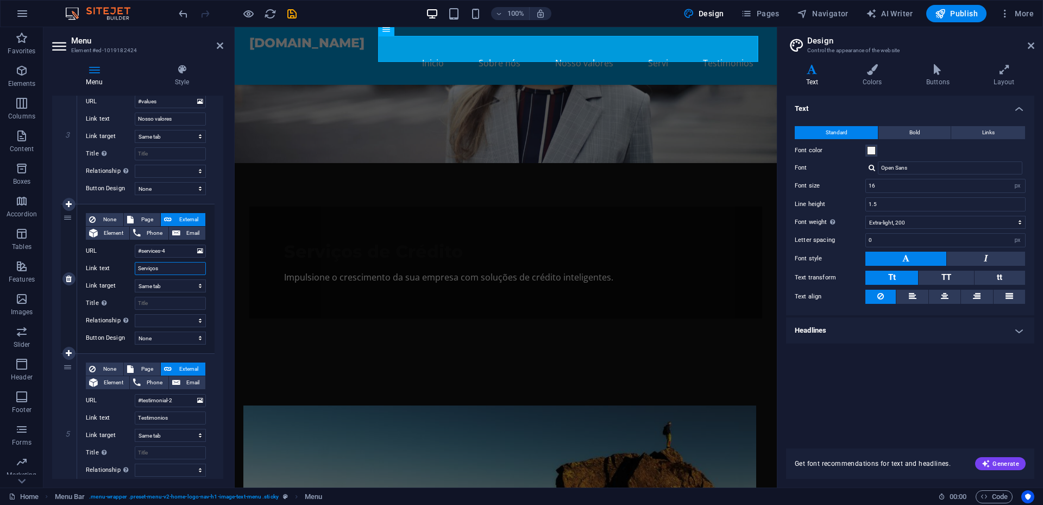
select select
type input "Serviços"
click at [171, 414] on input "Testimonios" at bounding box center [170, 417] width 71 height 13
type input "Testemunhos"
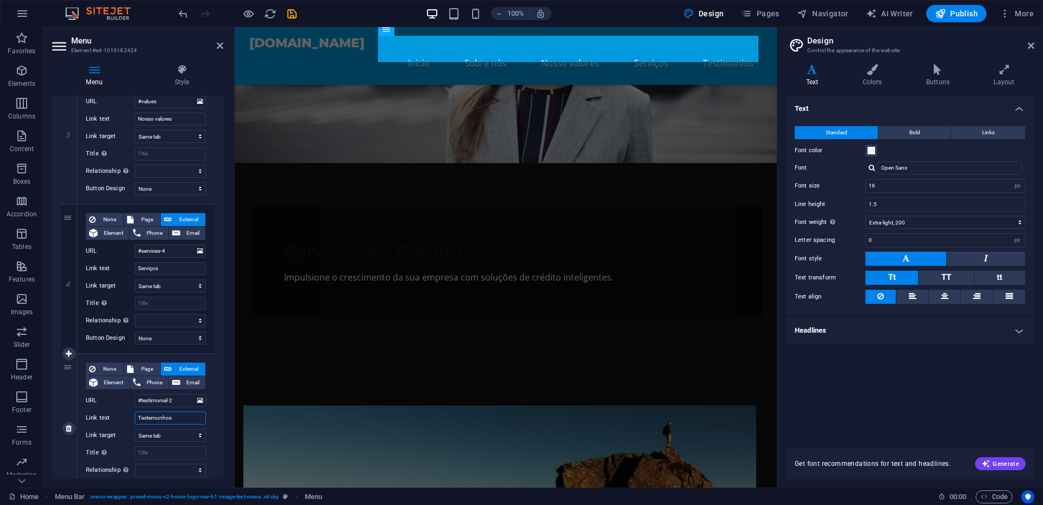
select select
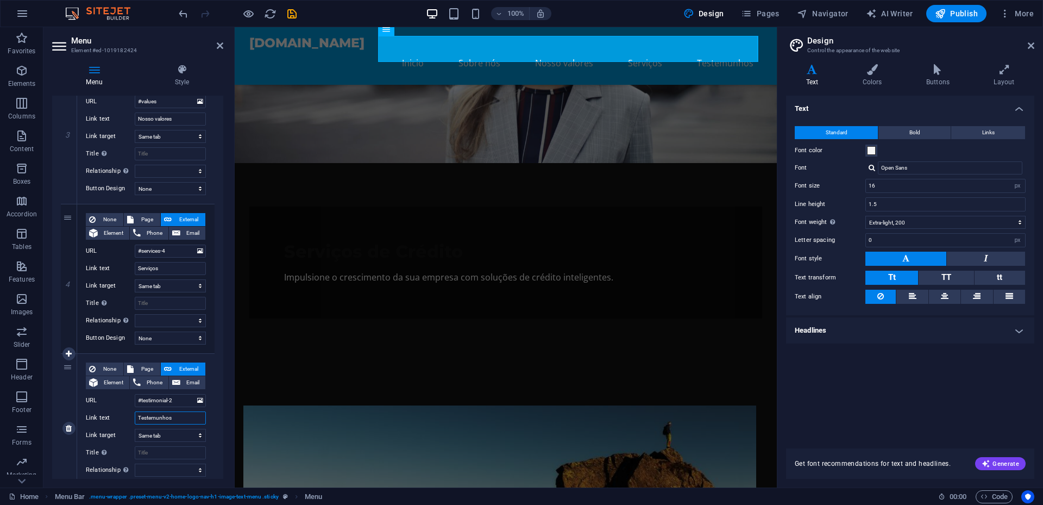
scroll to position [497, 0]
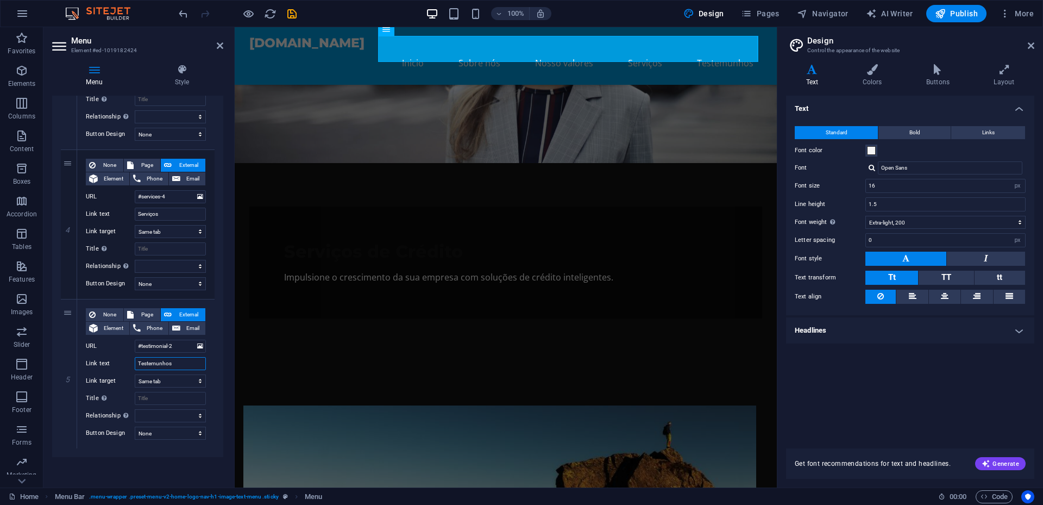
type input "Testemunhos"
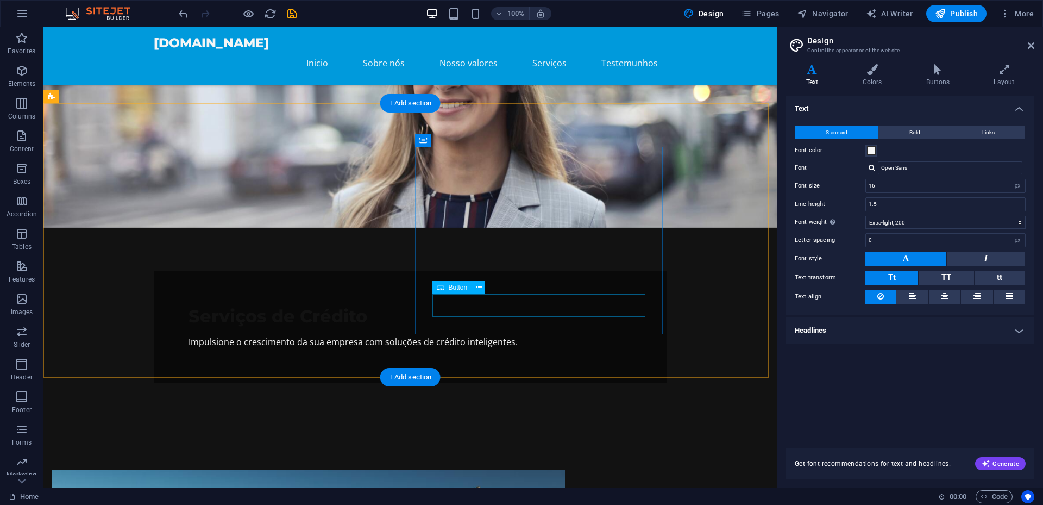
scroll to position [217, 0]
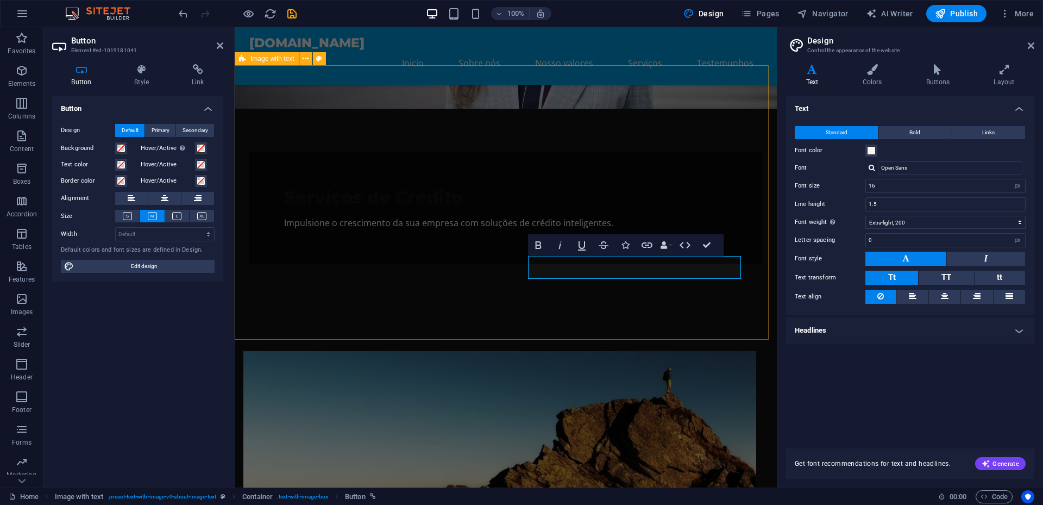
drag, startPoint x: 684, startPoint y: 325, endPoint x: 874, endPoint y: 324, distance: 189.6
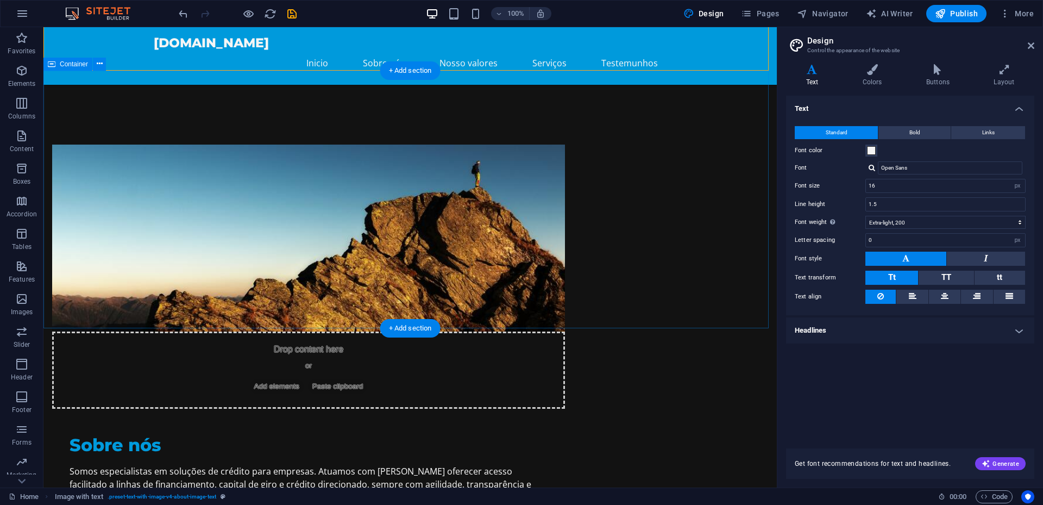
scroll to position [489, 0]
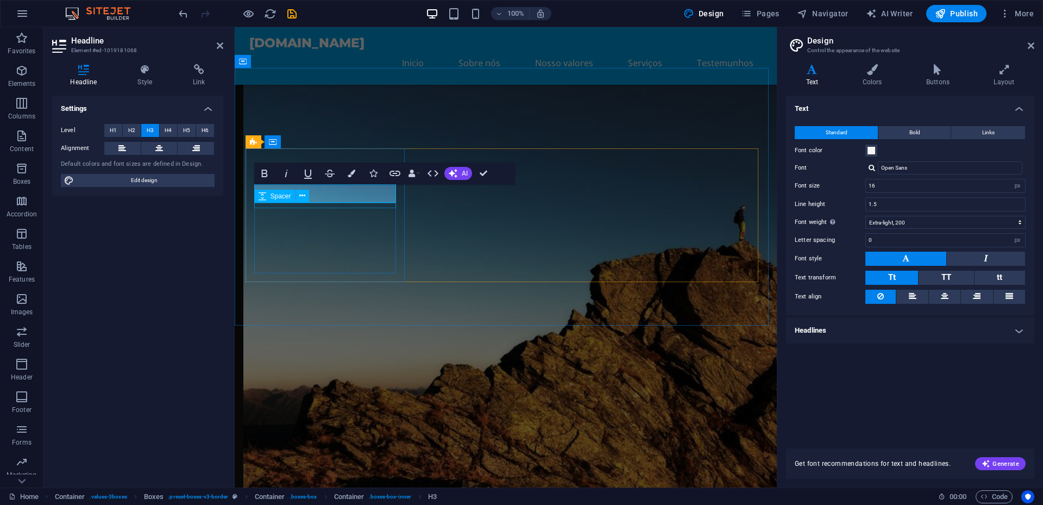
click at [314, 195] on div "Spacer" at bounding box center [285, 197] width 62 height 14
drag, startPoint x: 314, startPoint y: 195, endPoint x: 99, endPoint y: 163, distance: 217.5
click at [314, 195] on div "Spacer" at bounding box center [285, 197] width 62 height 14
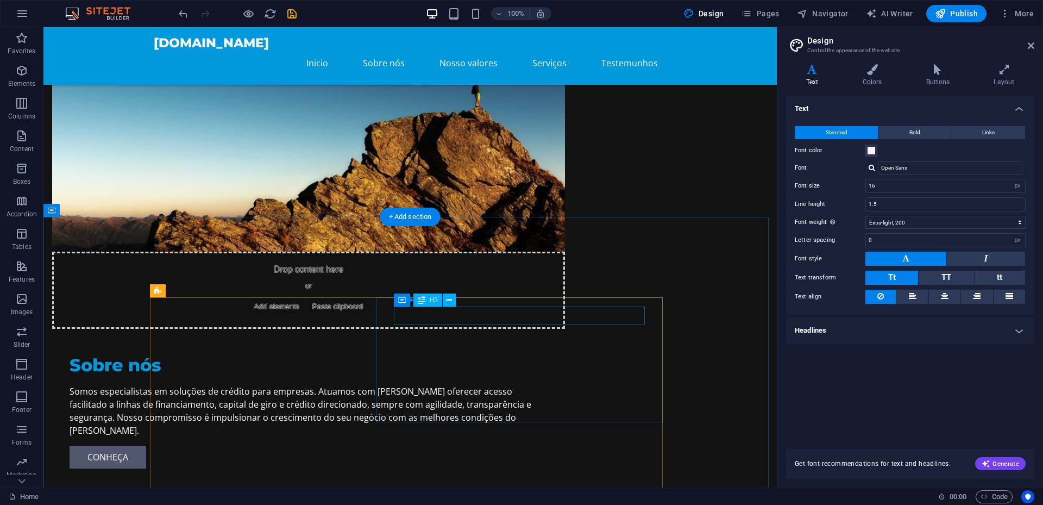
scroll to position [598, 0]
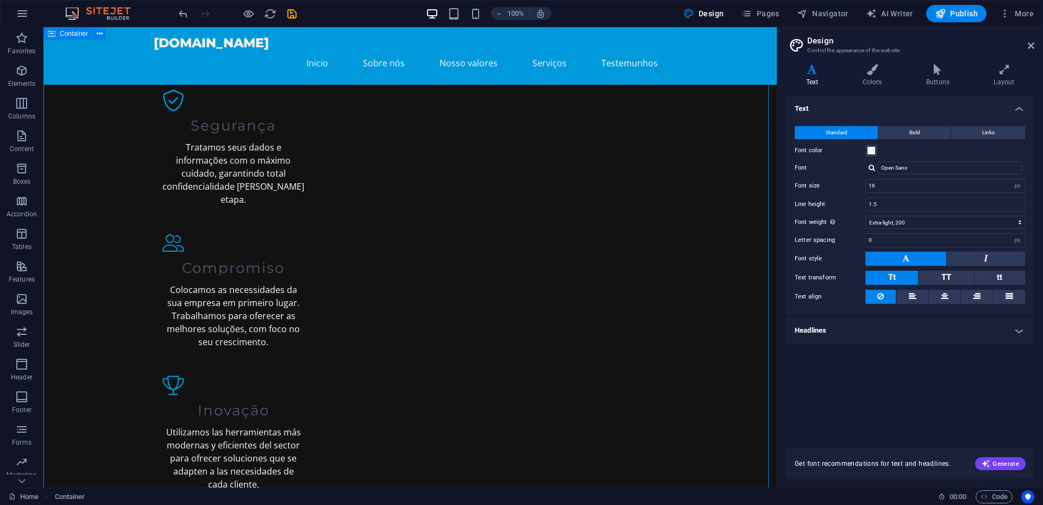
scroll to position [706, 0]
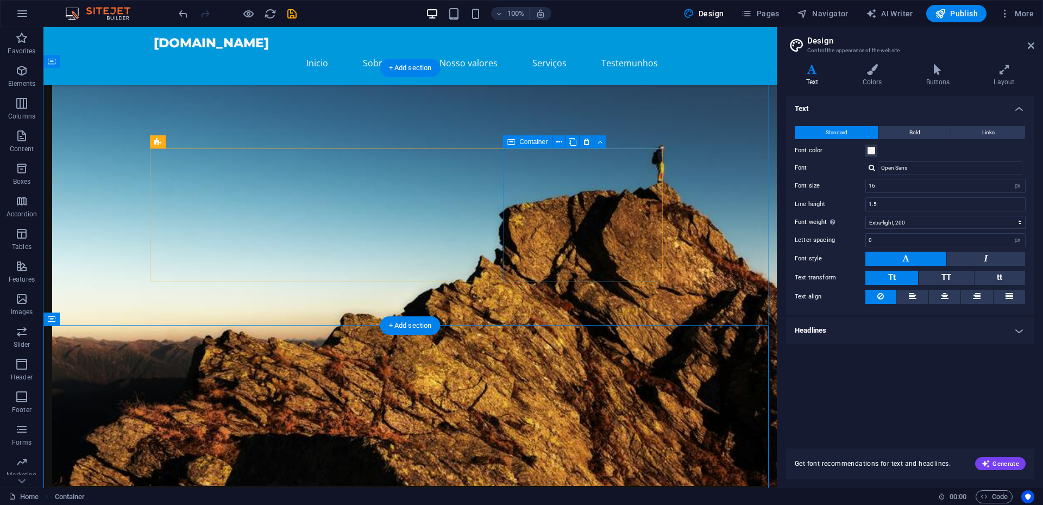
scroll to position [489, 0]
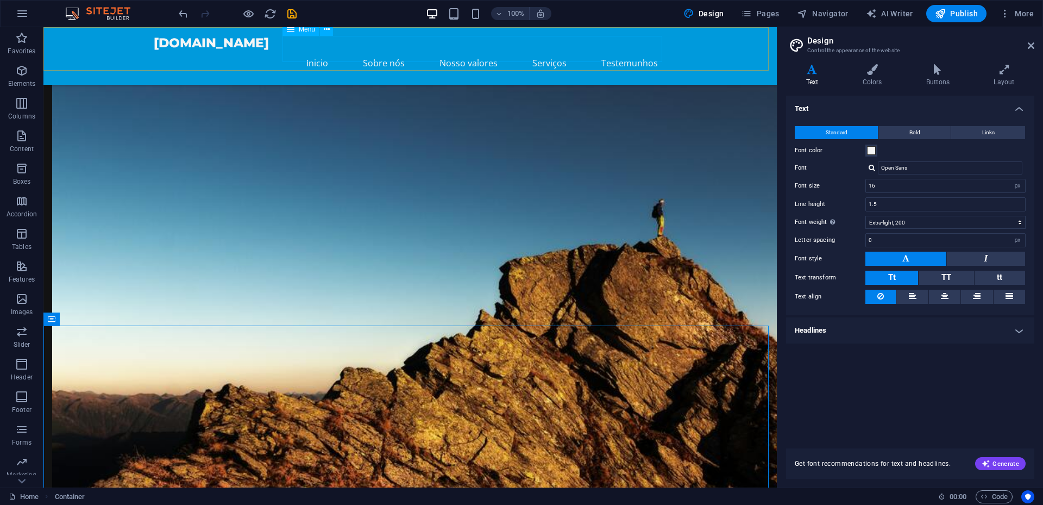
click at [553, 50] on nav "Inicio Sobre nós Nosso valores Serviços Testemunhos" at bounding box center [410, 63] width 513 height 26
click at [98, 322] on icon at bounding box center [100, 318] width 6 height 11
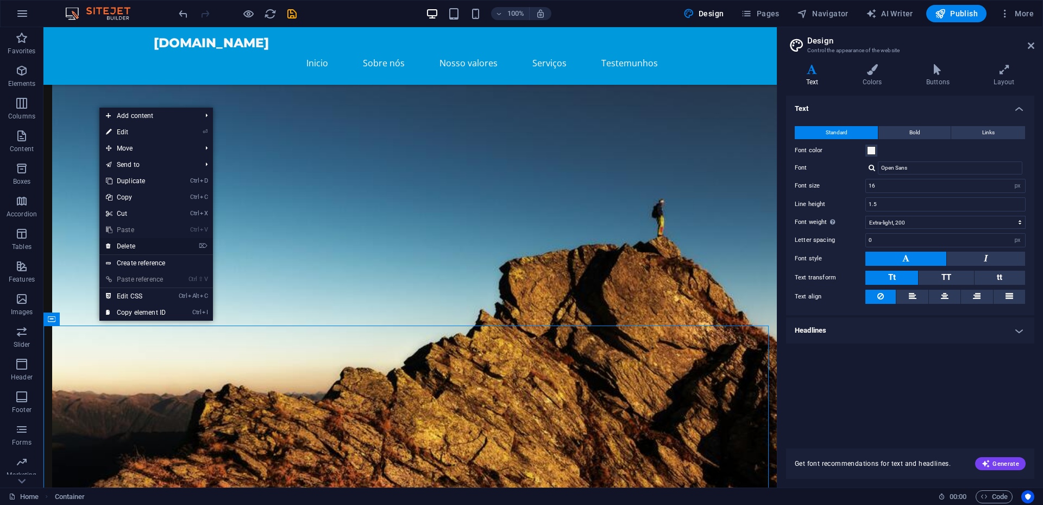
click at [146, 248] on link "⌦ Delete" at bounding box center [135, 246] width 73 height 16
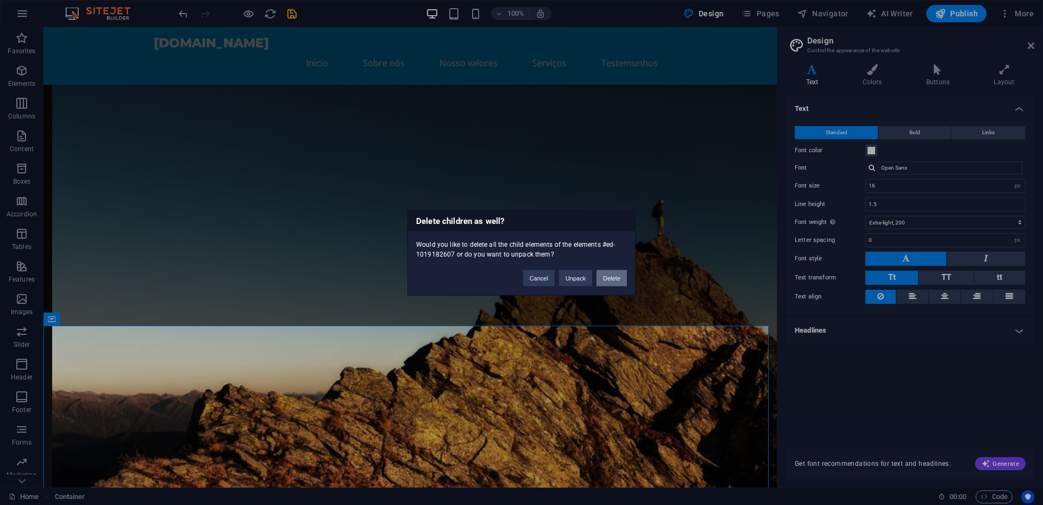
click at [605, 281] on button "Delete" at bounding box center [611, 277] width 30 height 16
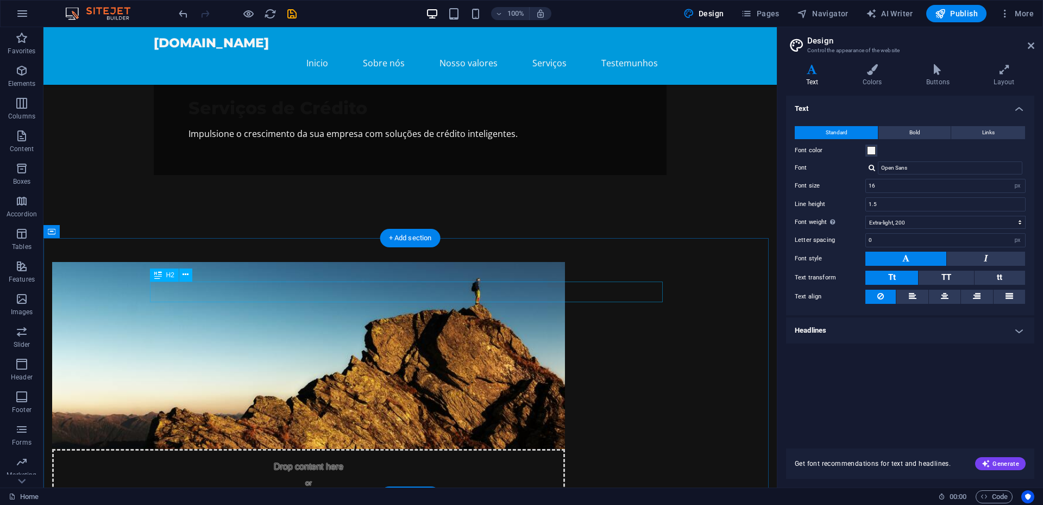
scroll to position [326, 0]
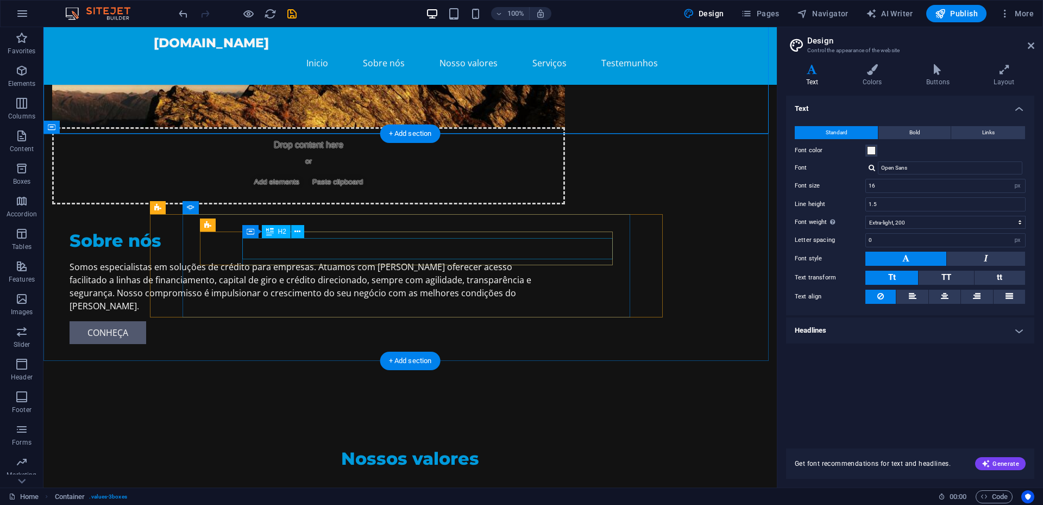
scroll to position [706, 0]
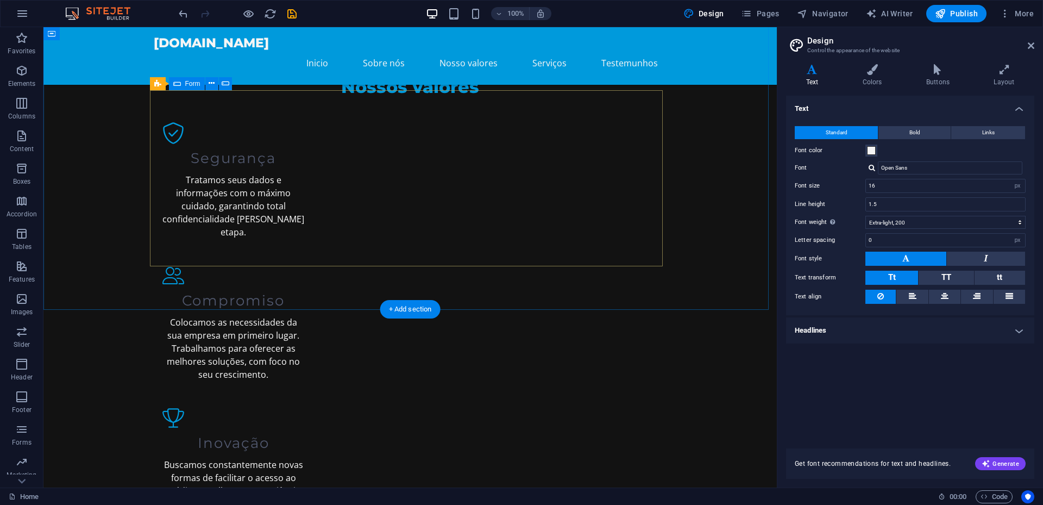
scroll to position [992, 0]
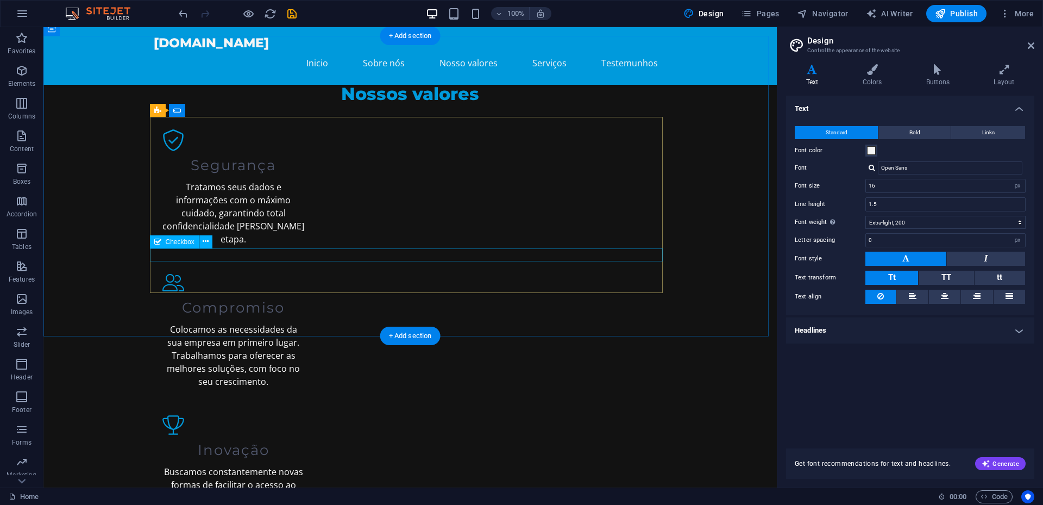
click at [207, 253] on div "H2 Text on background Container Menu Bar Logo Menu Image with text H2 Container…" at bounding box center [409, 257] width 733 height 460
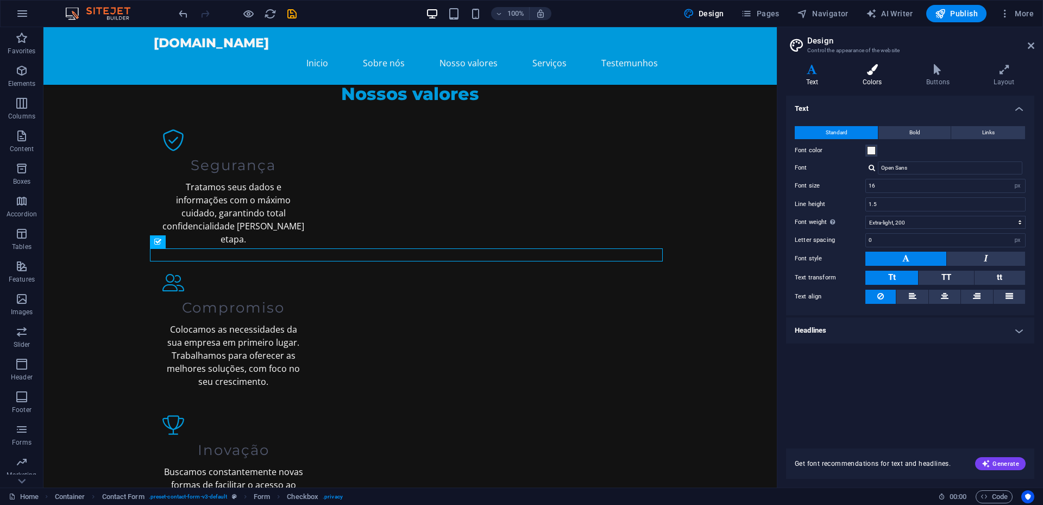
click at [865, 65] on icon at bounding box center [872, 69] width 59 height 11
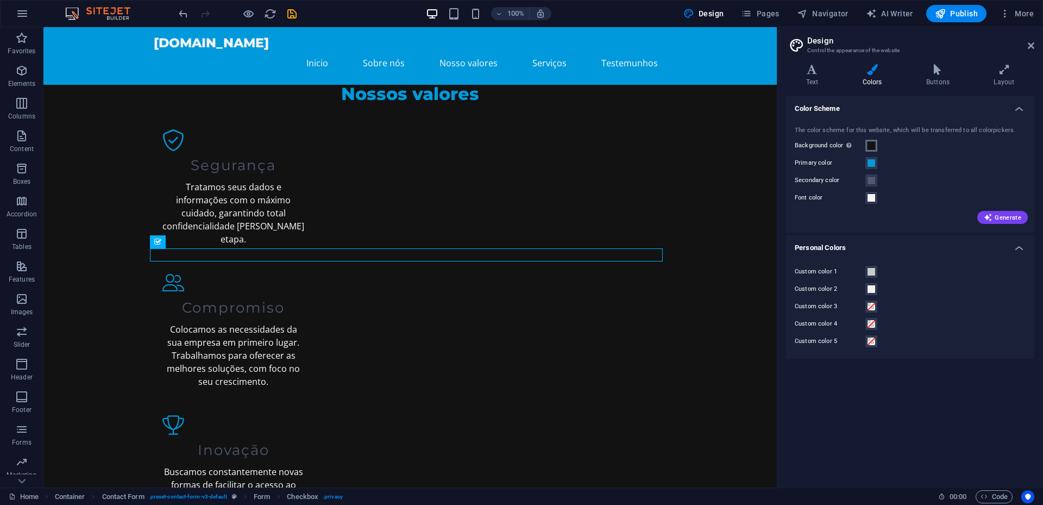
click at [873, 145] on span at bounding box center [871, 145] width 9 height 9
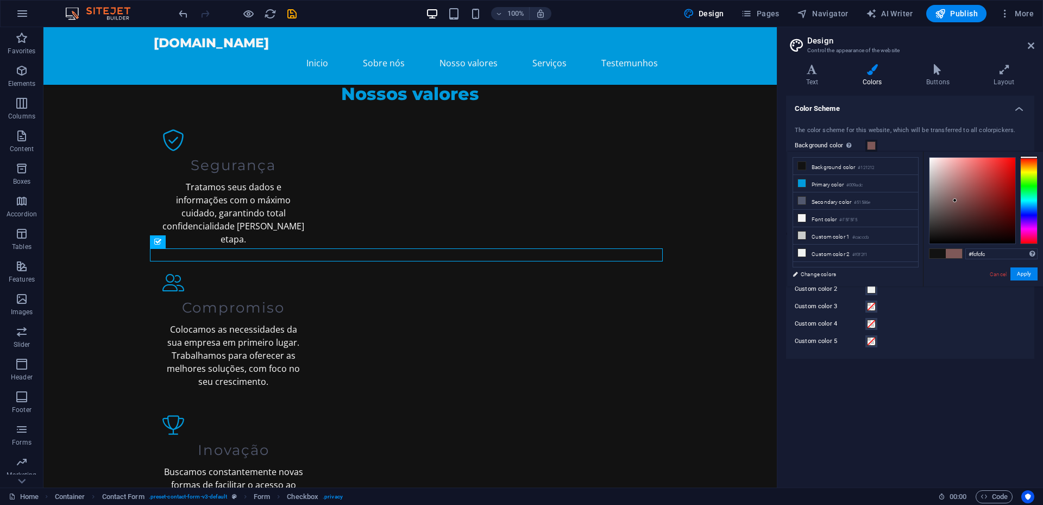
type input "#ffffff"
drag, startPoint x: 955, startPoint y: 200, endPoint x: 922, endPoint y: 148, distance: 61.5
click at [922, 148] on body "[DOMAIN_NAME] Home Favorites Elements Columns Content Boxes Accordion Tables Fe…" at bounding box center [521, 252] width 1043 height 505
click at [1023, 282] on div "#ffffff Supported formats #0852ed rgb(8, 82, 237) rgba(8, 82, 237, 90%) hsv(221…" at bounding box center [983, 298] width 120 height 292
drag, startPoint x: 1023, startPoint y: 279, endPoint x: 482, endPoint y: 254, distance: 542.2
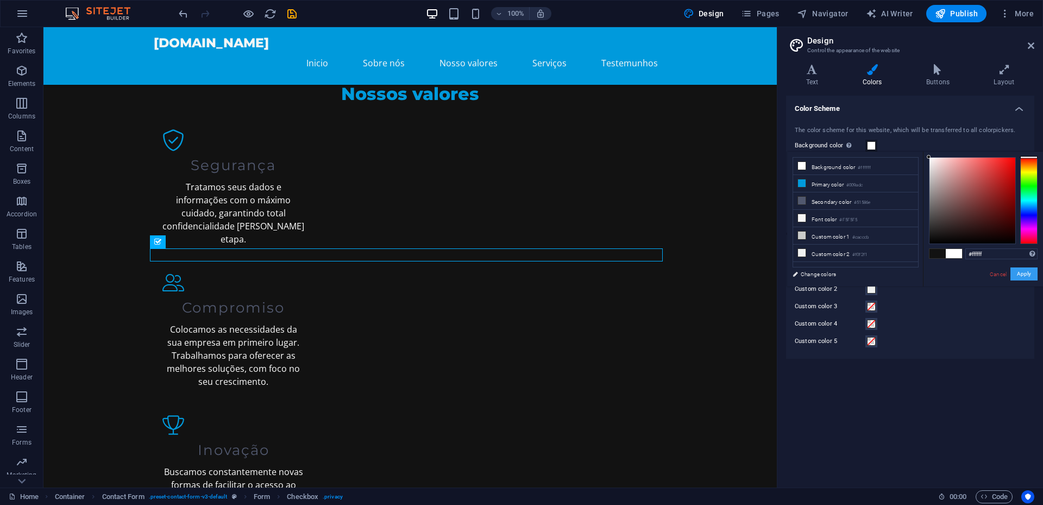
click at [1023, 279] on button "Apply" at bounding box center [1023, 273] width 27 height 13
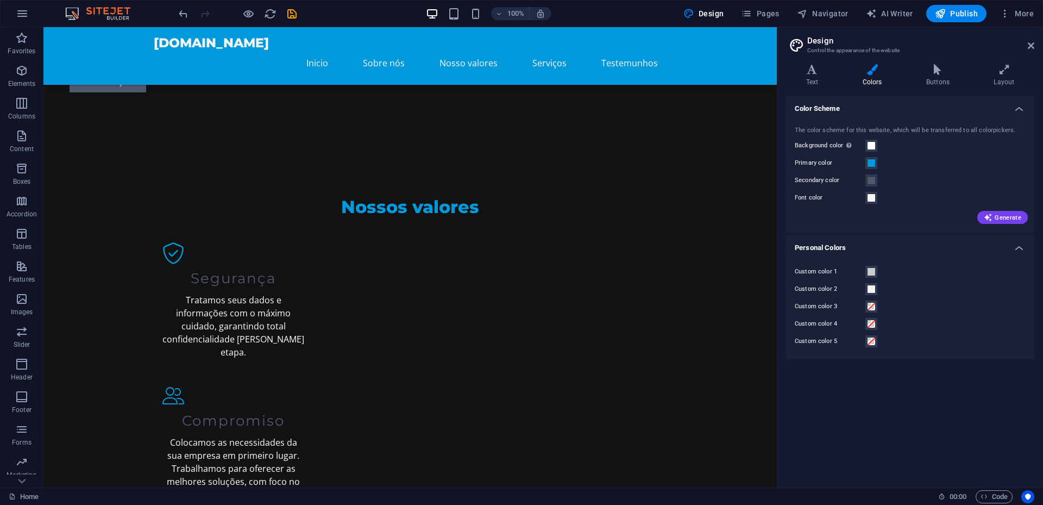
scroll to position [900, 0]
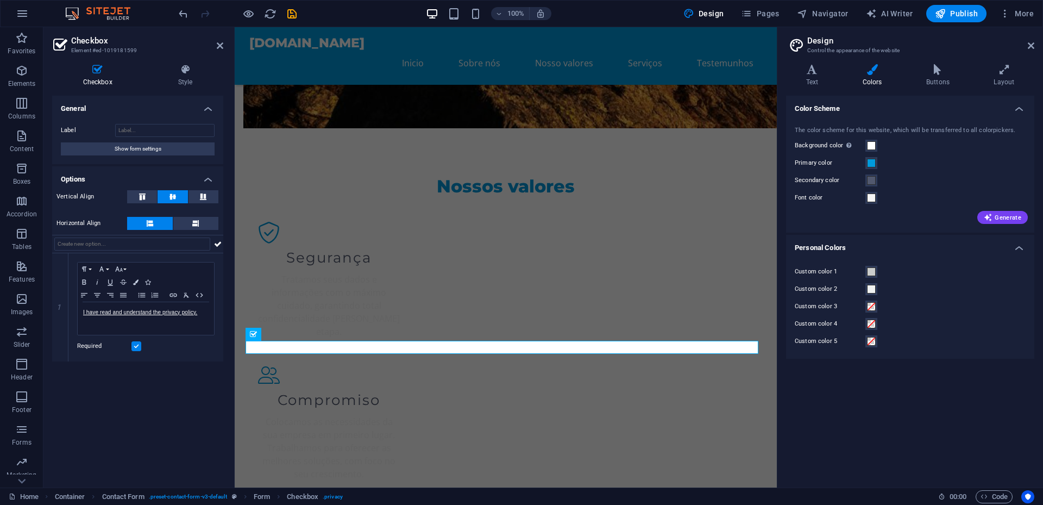
click at [224, 51] on aside "Checkbox Element #ed-1019181599 Checkbox Style General Label Show form settings…" at bounding box center [138, 257] width 191 height 460
click at [218, 47] on icon at bounding box center [220, 45] width 7 height 9
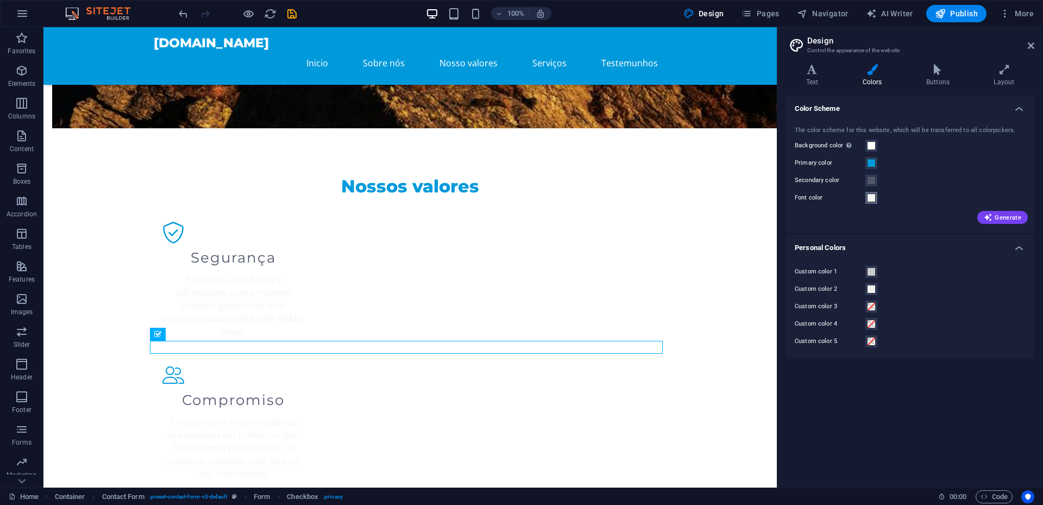
click at [875, 198] on span at bounding box center [871, 197] width 9 height 9
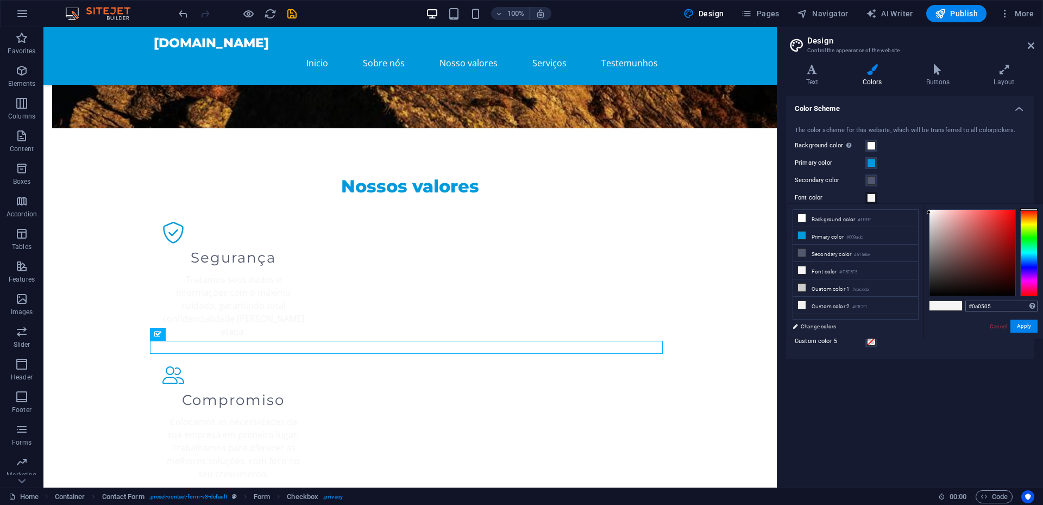
type input "#000000"
drag, startPoint x: 973, startPoint y: 300, endPoint x: 981, endPoint y: 316, distance: 17.3
click at [957, 315] on div "#000000 Supported formats #0852ed rgb(8, 82, 237) rgba(8, 82, 237, 90%) hsv(221…" at bounding box center [983, 350] width 120 height 292
click at [1020, 326] on button "Apply" at bounding box center [1023, 325] width 27 height 13
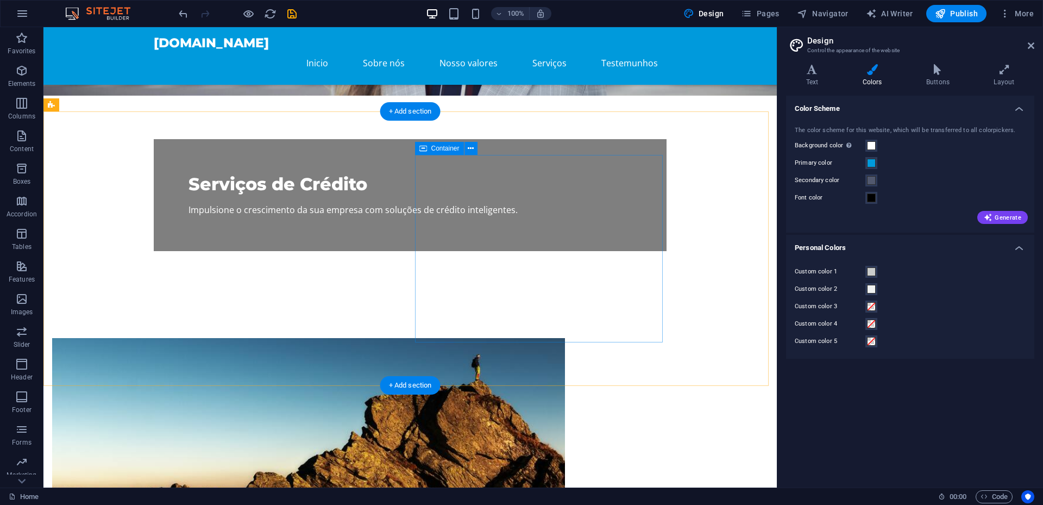
scroll to position [380, 0]
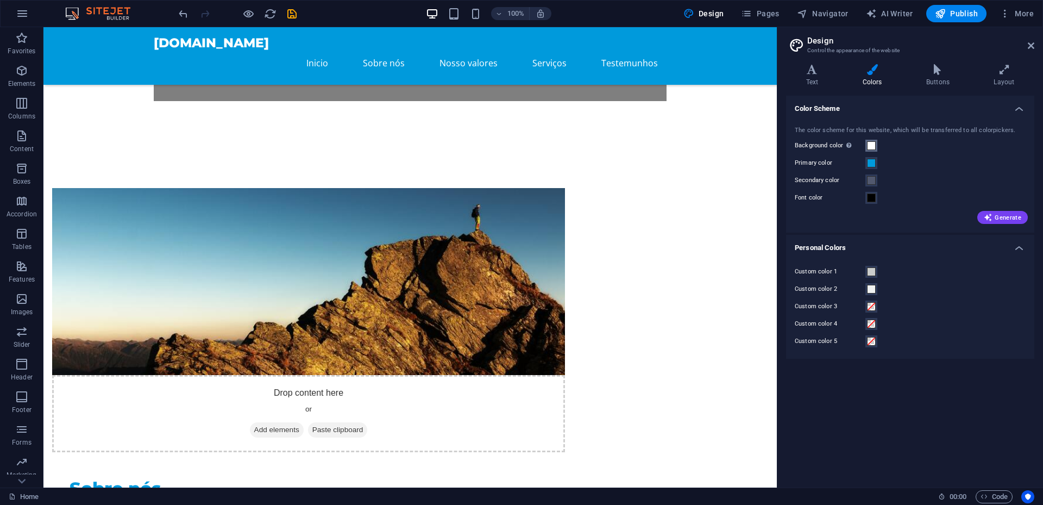
click at [869, 146] on span at bounding box center [871, 145] width 9 height 9
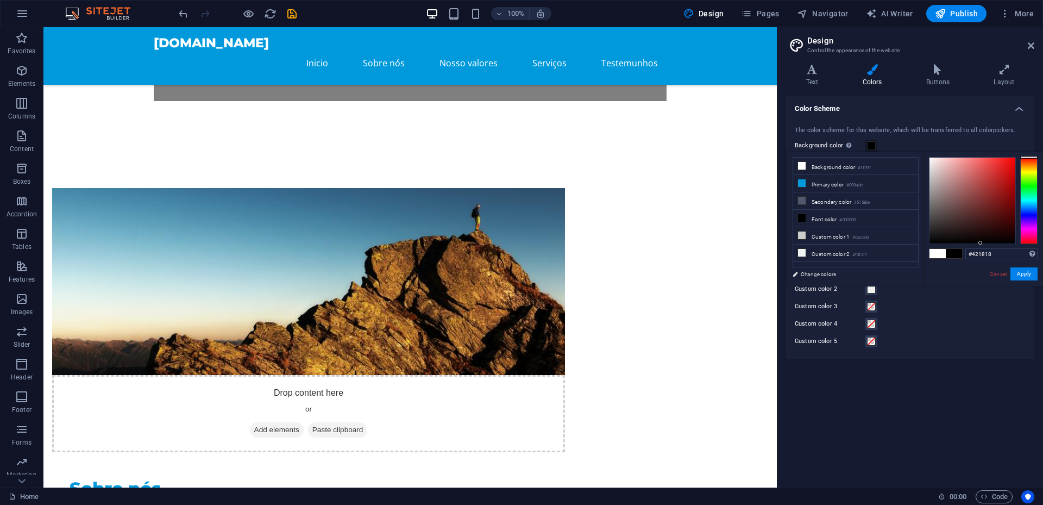
type input "#000000"
drag, startPoint x: 983, startPoint y: 221, endPoint x: 1025, endPoint y: 275, distance: 69.0
click at [985, 272] on div "#000000 Supported formats #0852ed rgb(8, 82, 237) rgba(8, 82, 237, 90%) hsv(221…" at bounding box center [983, 298] width 120 height 292
click at [1025, 275] on button "Apply" at bounding box center [1023, 273] width 27 height 13
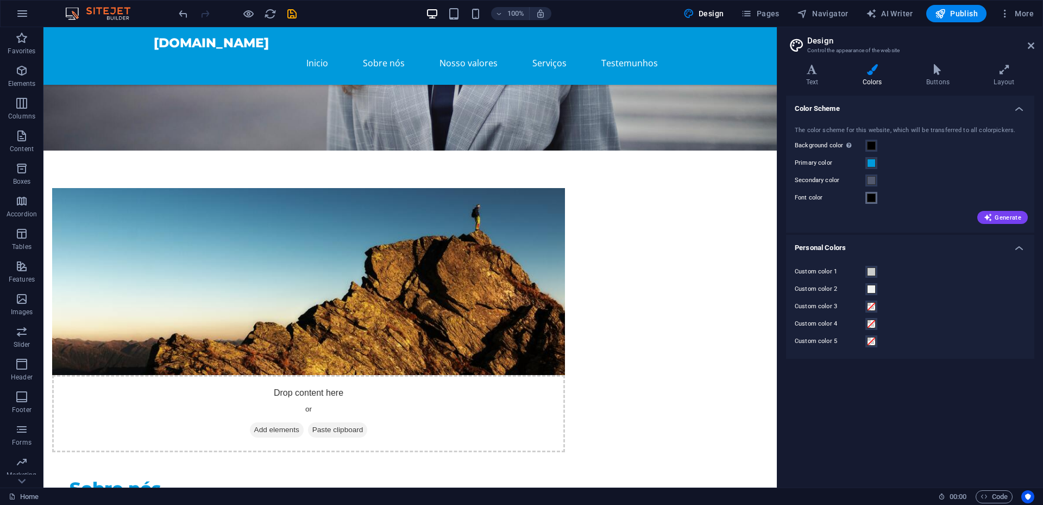
click at [870, 202] on span at bounding box center [871, 197] width 9 height 9
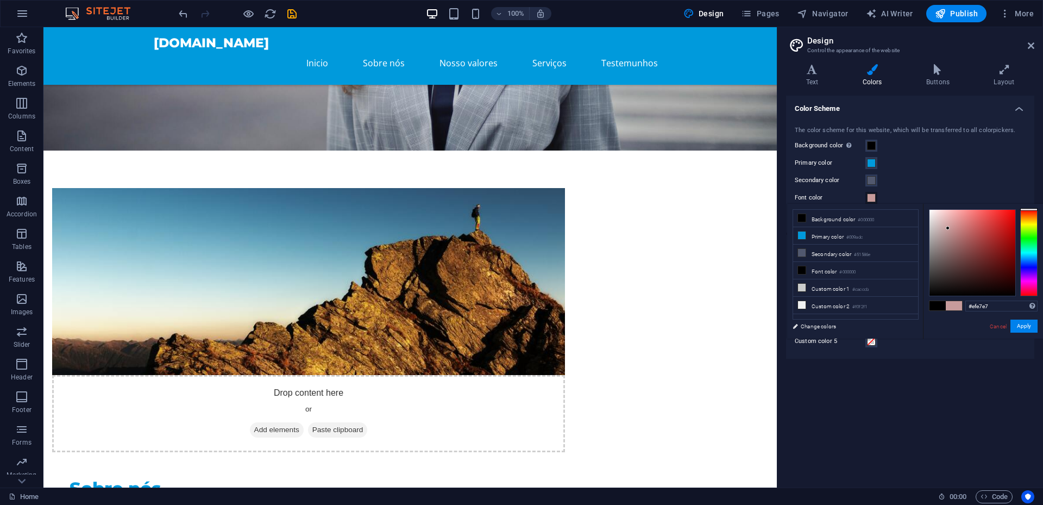
type input "#ffffff"
drag, startPoint x: 948, startPoint y: 228, endPoint x: 920, endPoint y: 203, distance: 38.1
click at [920, 203] on body "[DOMAIN_NAME] Home Favorites Elements Columns Content Boxes Accordion Tables Fe…" at bounding box center [521, 252] width 1043 height 505
click at [1020, 330] on button "Apply" at bounding box center [1023, 325] width 27 height 13
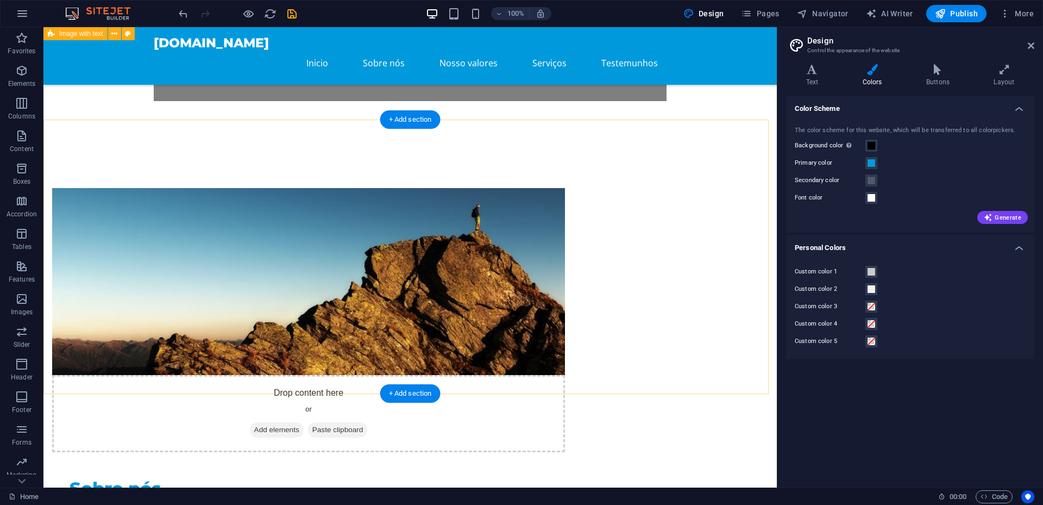
scroll to position [163, 0]
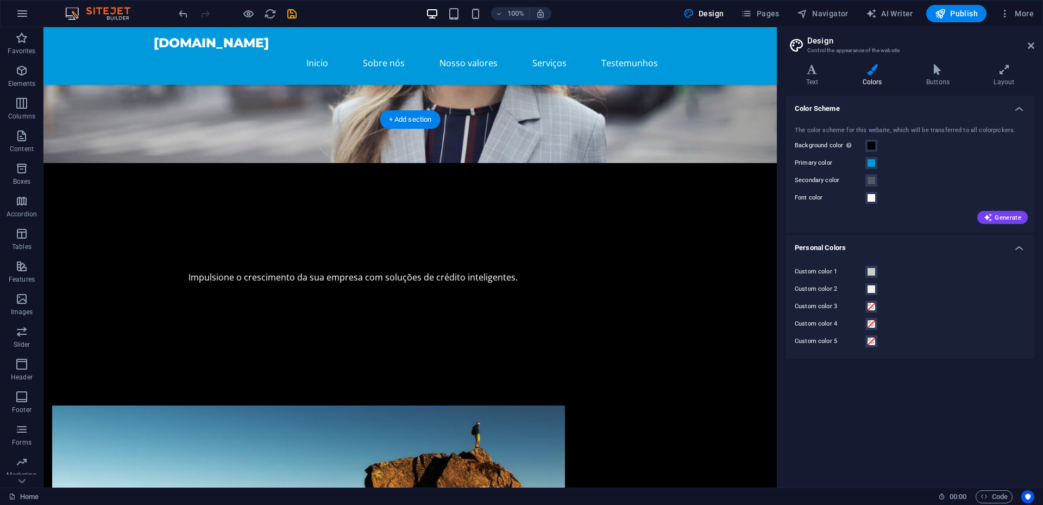
click at [665, 109] on figure at bounding box center [409, 35] width 733 height 255
click at [285, 405] on figure at bounding box center [308, 498] width 513 height 187
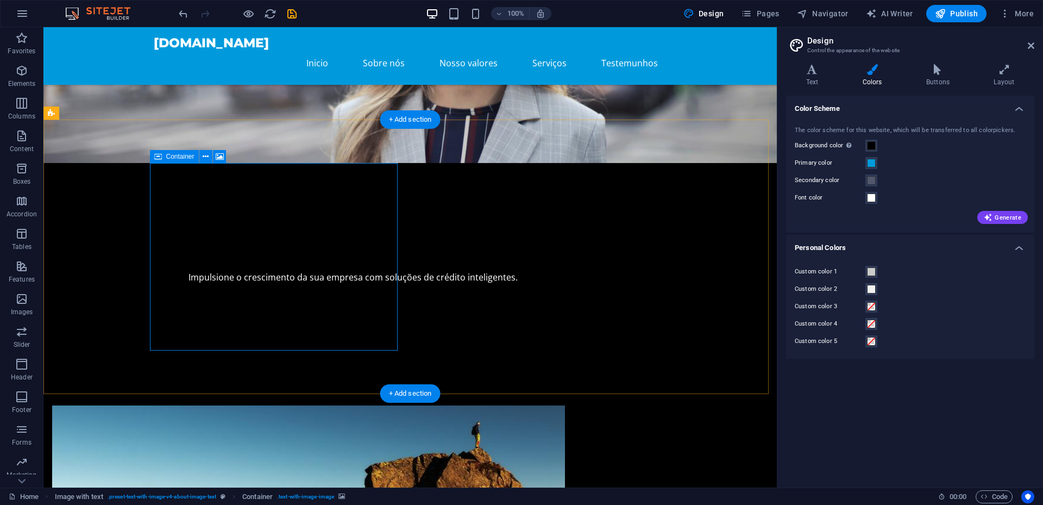
click at [217, 159] on icon at bounding box center [220, 156] width 8 height 11
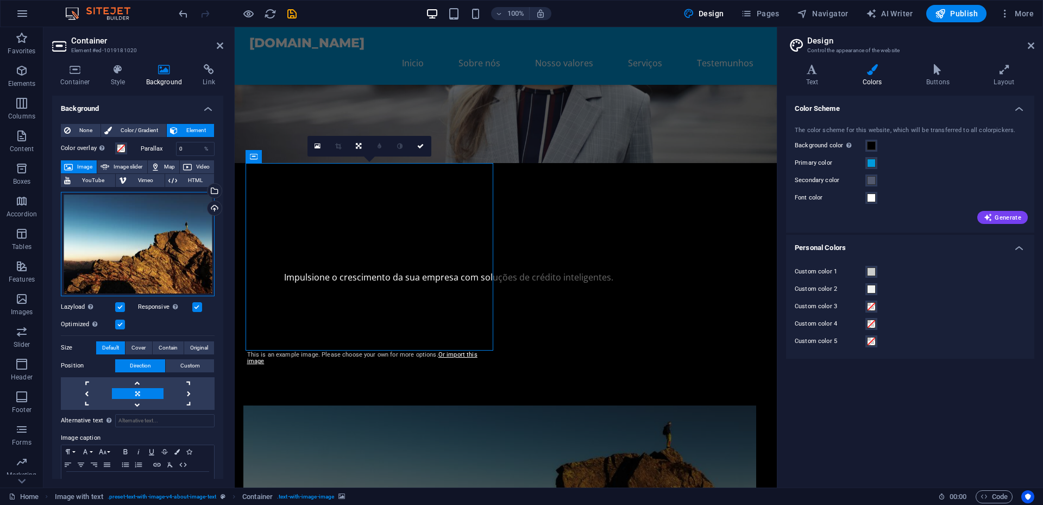
click at [172, 270] on div "Drag files here, click to choose files or select files from Files or our free s…" at bounding box center [138, 244] width 154 height 104
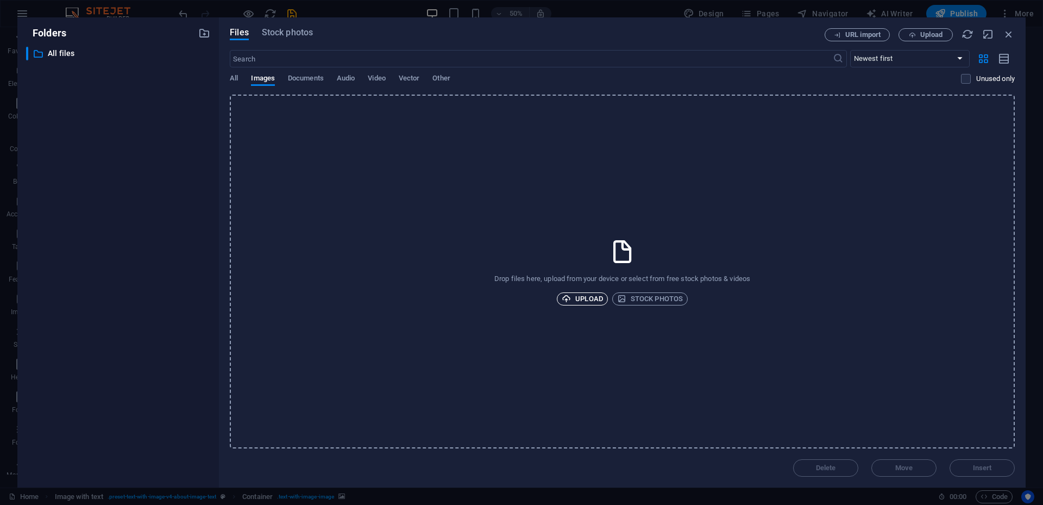
click at [583, 305] on span "Upload" at bounding box center [582, 298] width 41 height 13
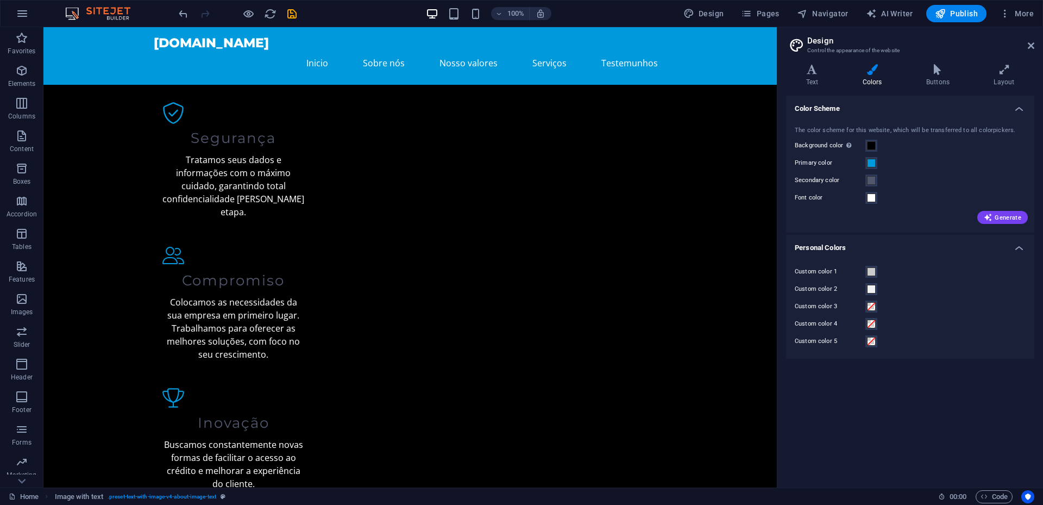
scroll to position [1047, 0]
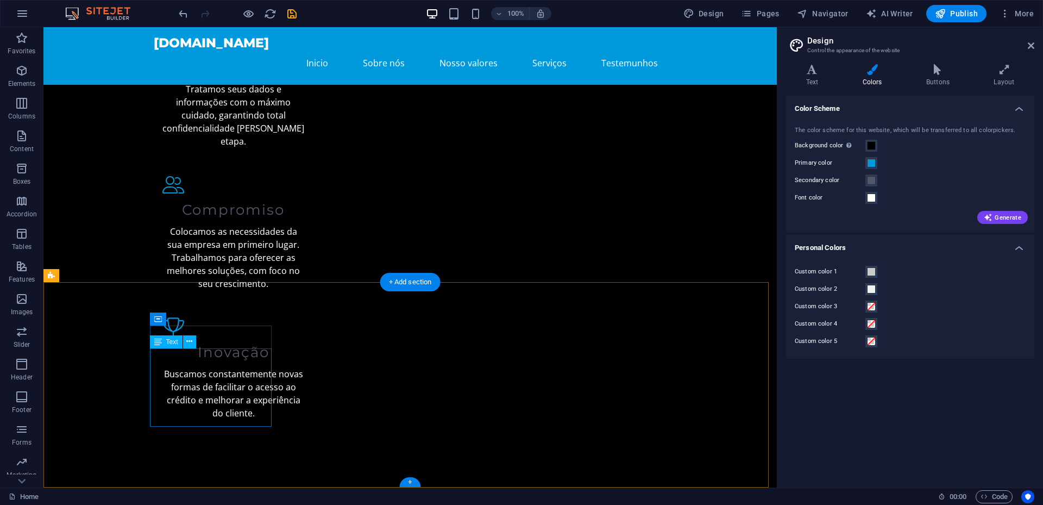
click at [227, 362] on div "Drag here to replace the existing content. Press “Ctrl” if you want to create a…" at bounding box center [409, 257] width 733 height 460
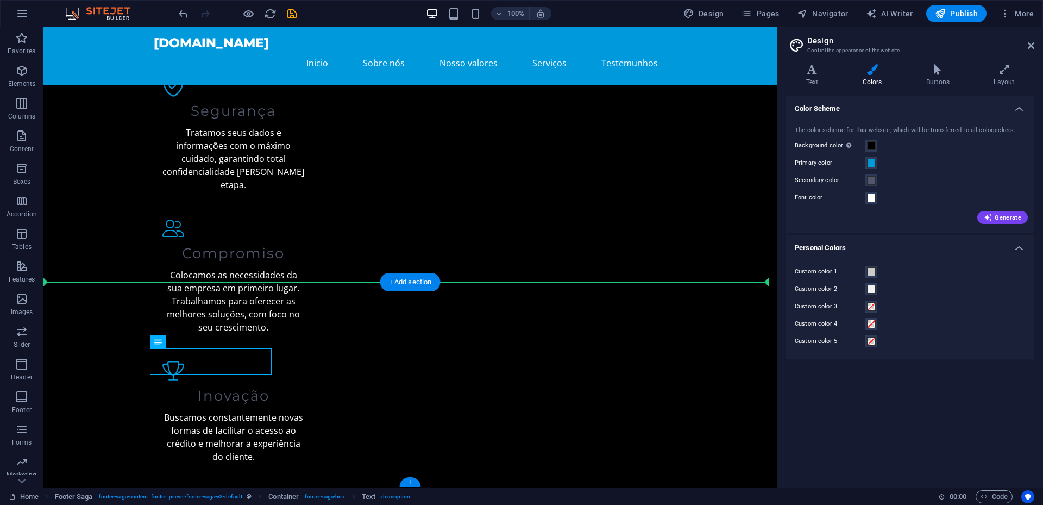
drag, startPoint x: 186, startPoint y: 363, endPoint x: 177, endPoint y: 360, distance: 9.1
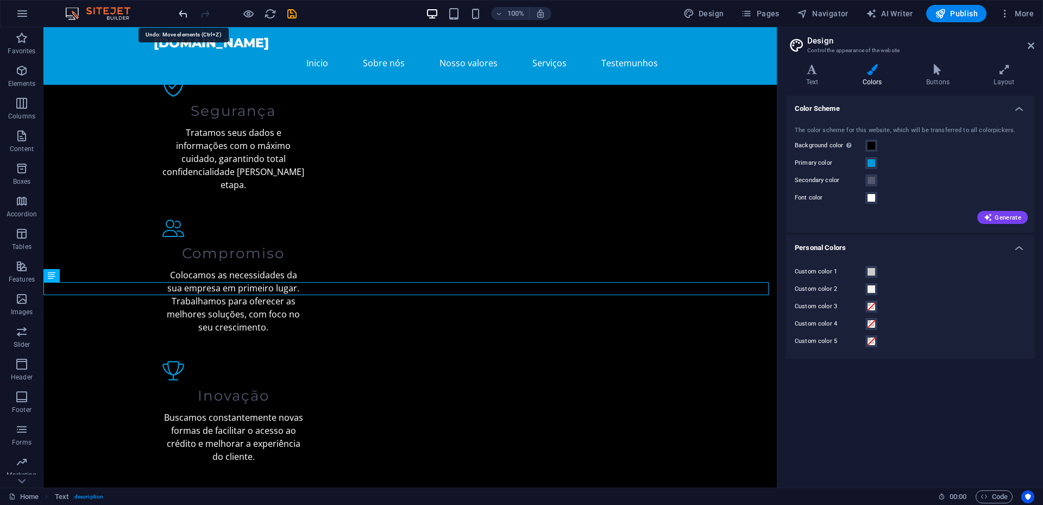
click at [180, 14] on icon "undo" at bounding box center [183, 14] width 12 height 12
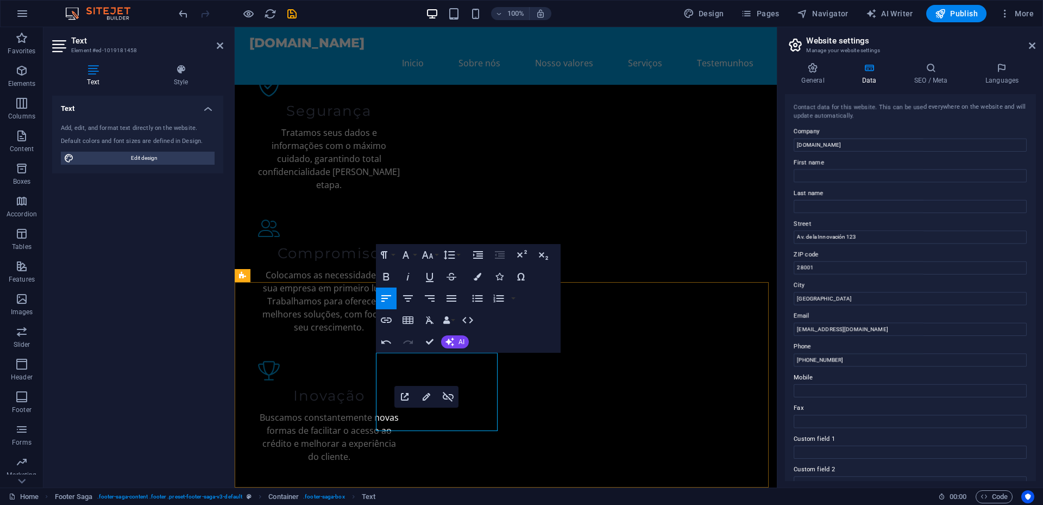
drag, startPoint x: 809, startPoint y: 330, endPoint x: 789, endPoint y: 331, distance: 20.6
click at [789, 331] on div "Contact data for this website. This can be used everywhere on the website and w…" at bounding box center [910, 287] width 248 height 383
type input "[PERSON_NAME][EMAIL_ADDRESS][DOMAIN_NAME]"
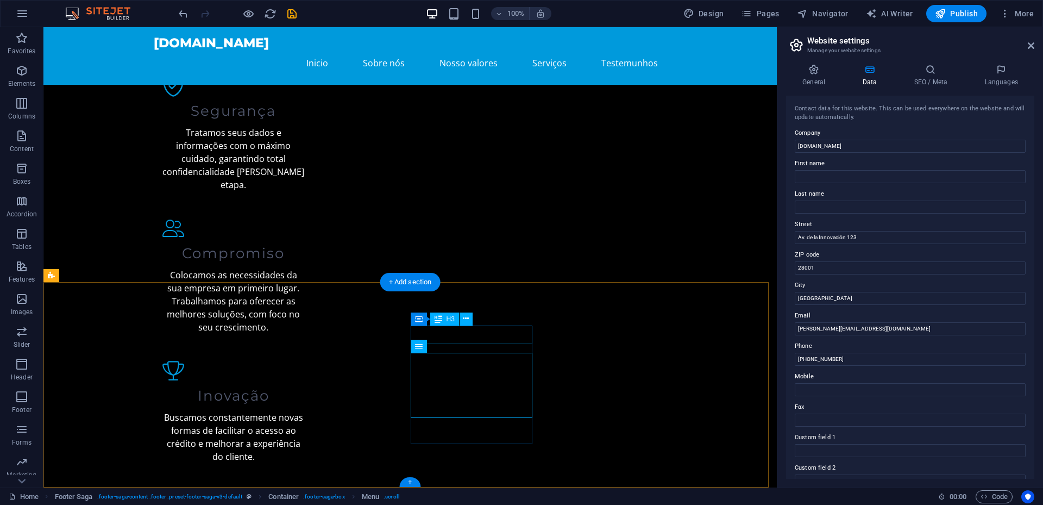
select select
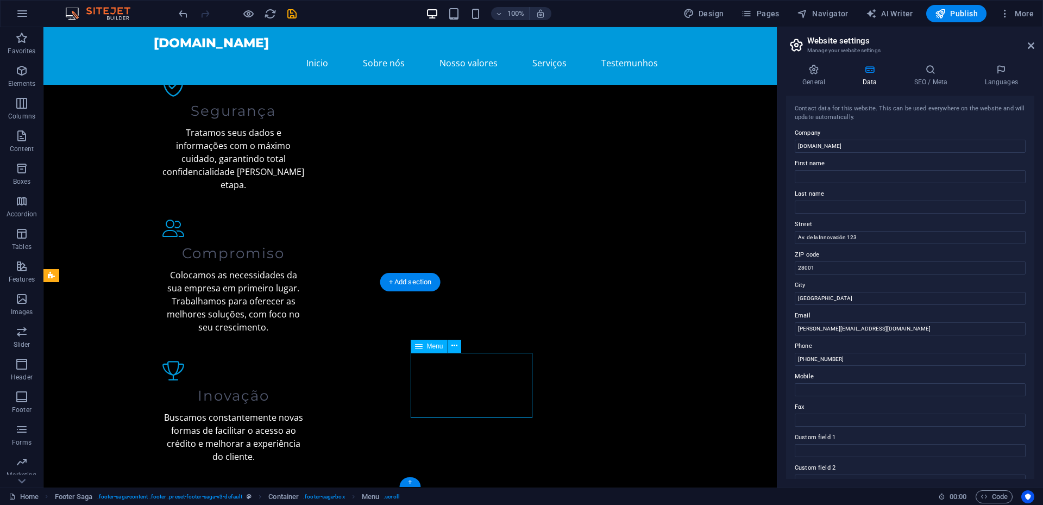
select select
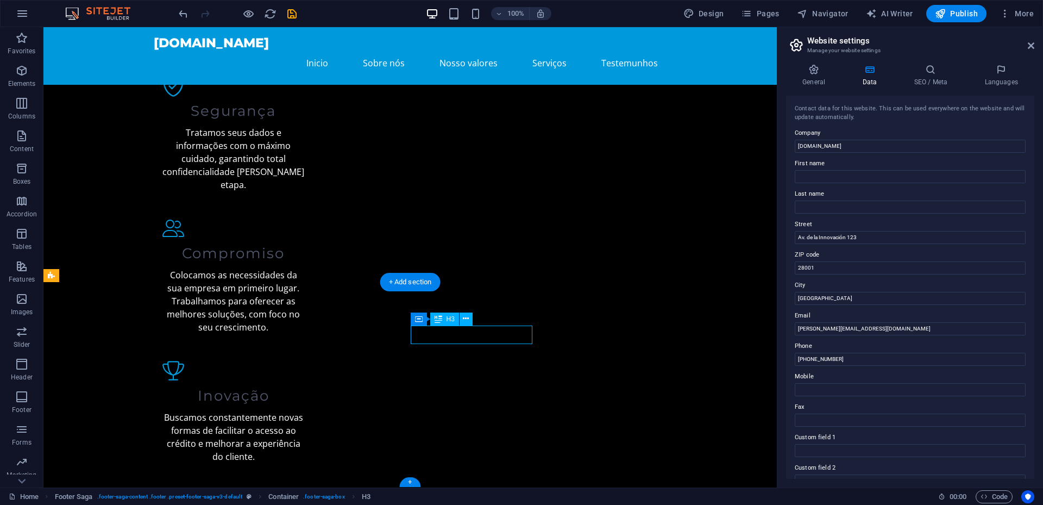
scroll to position [1028, 0]
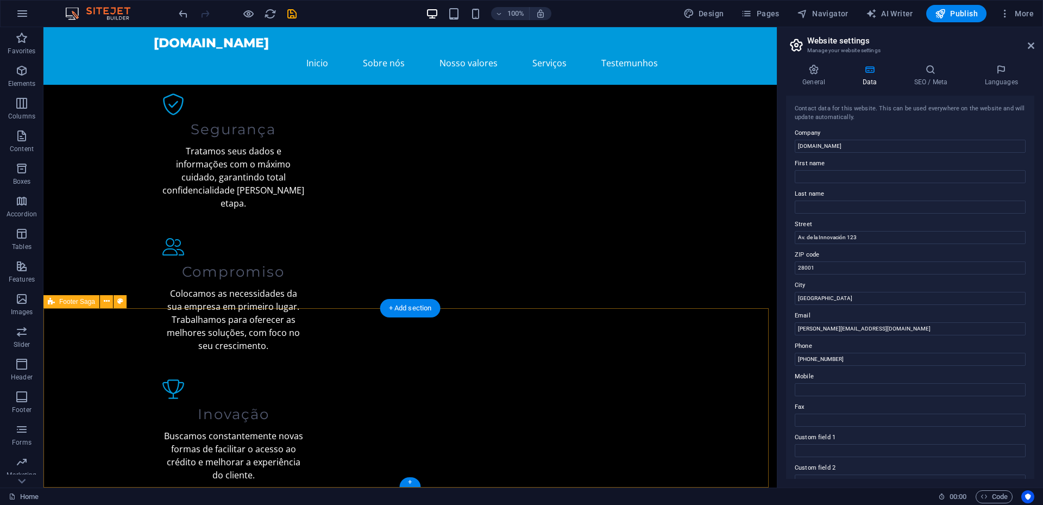
scroll to position [1021, 0]
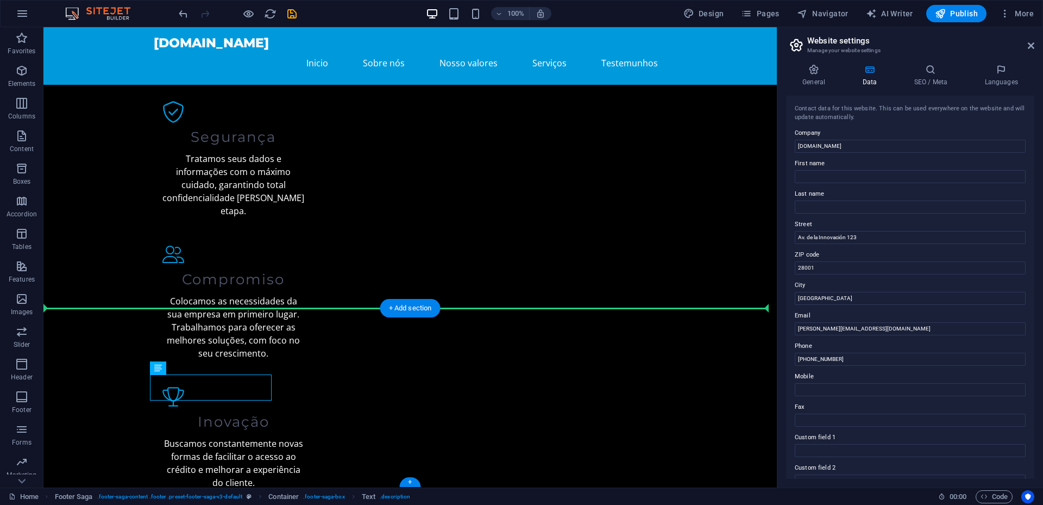
drag, startPoint x: 190, startPoint y: 388, endPoint x: 104, endPoint y: 393, distance: 86.0
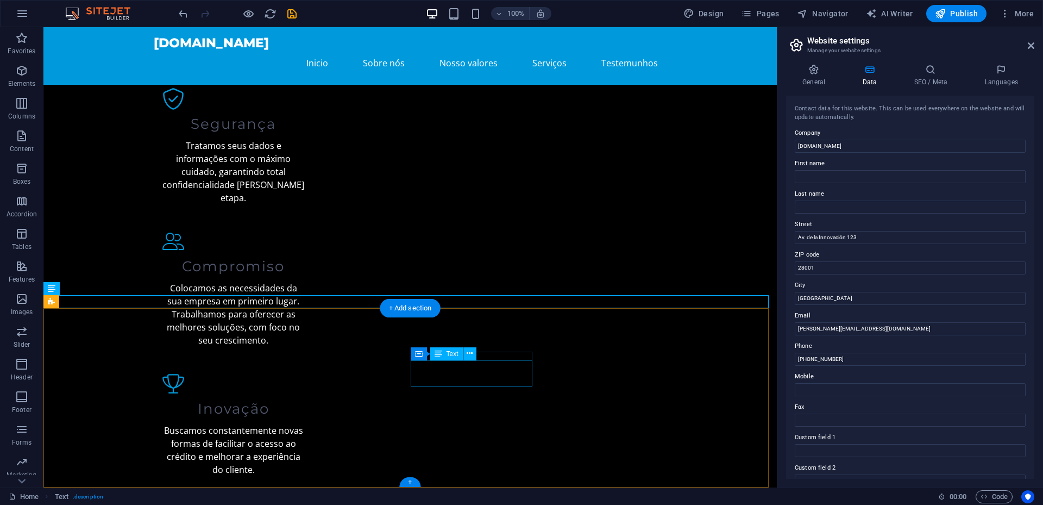
drag, startPoint x: 204, startPoint y: 301, endPoint x: 253, endPoint y: 411, distance: 120.6
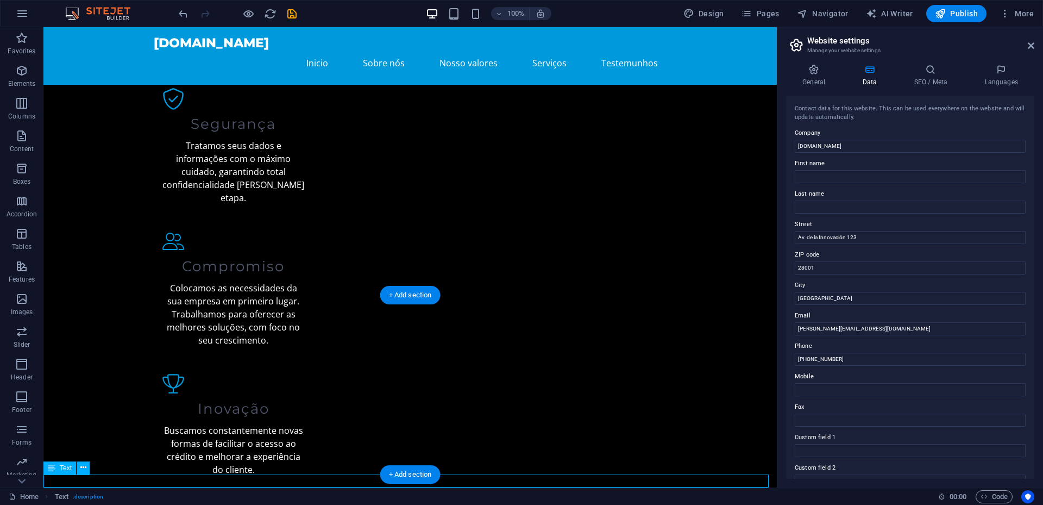
drag, startPoint x: 184, startPoint y: 481, endPoint x: 476, endPoint y: 481, distance: 292.8
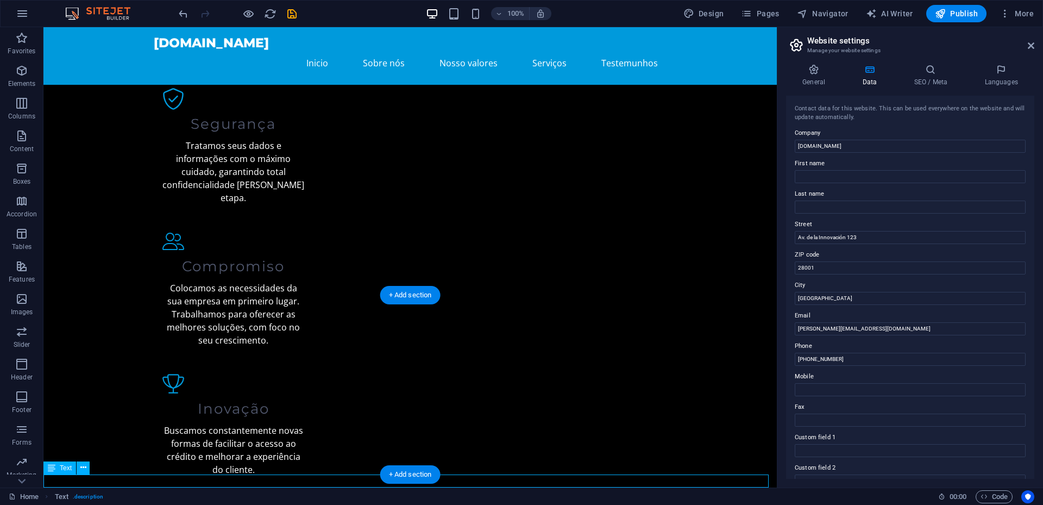
scroll to position [1021, 0]
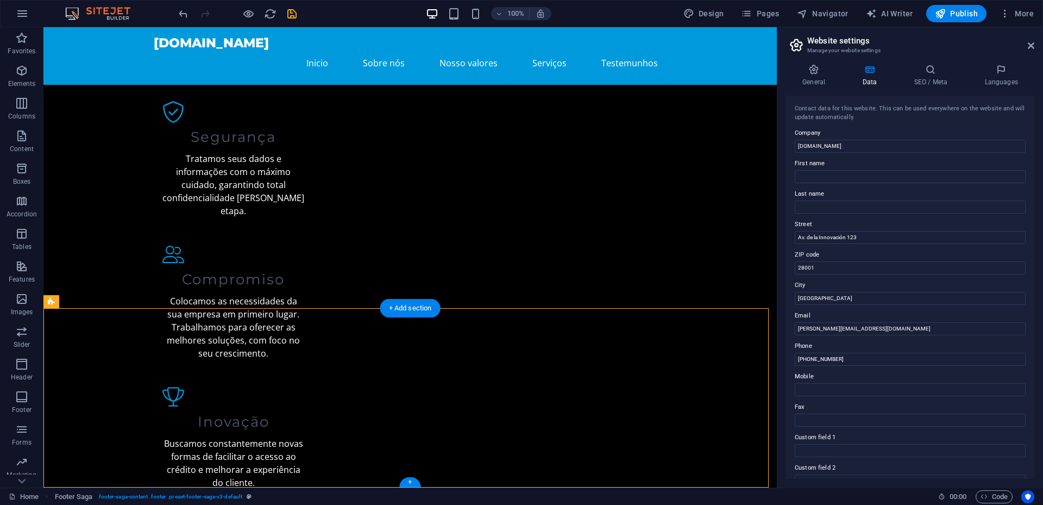
drag, startPoint x: 568, startPoint y: 367, endPoint x: 435, endPoint y: 375, distance: 133.4
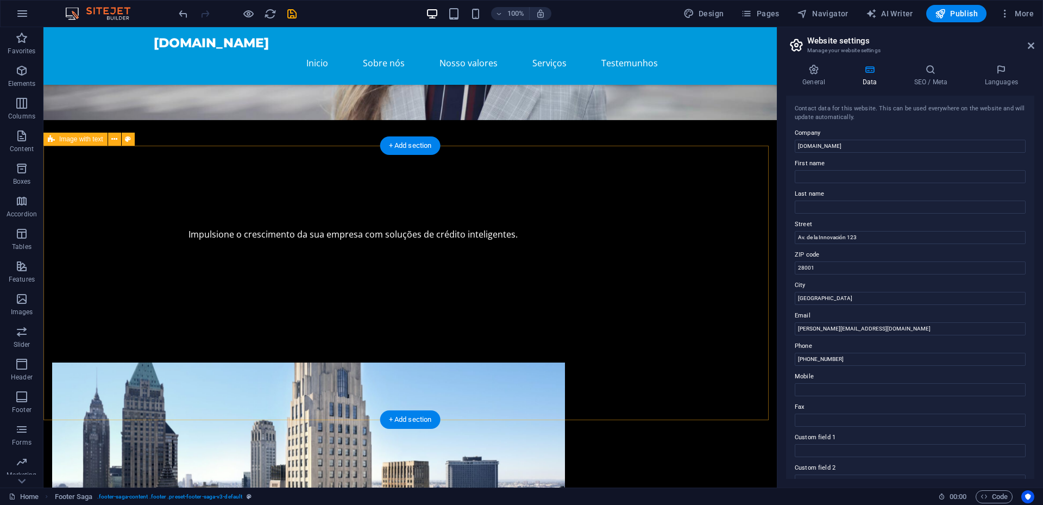
scroll to position [0, 0]
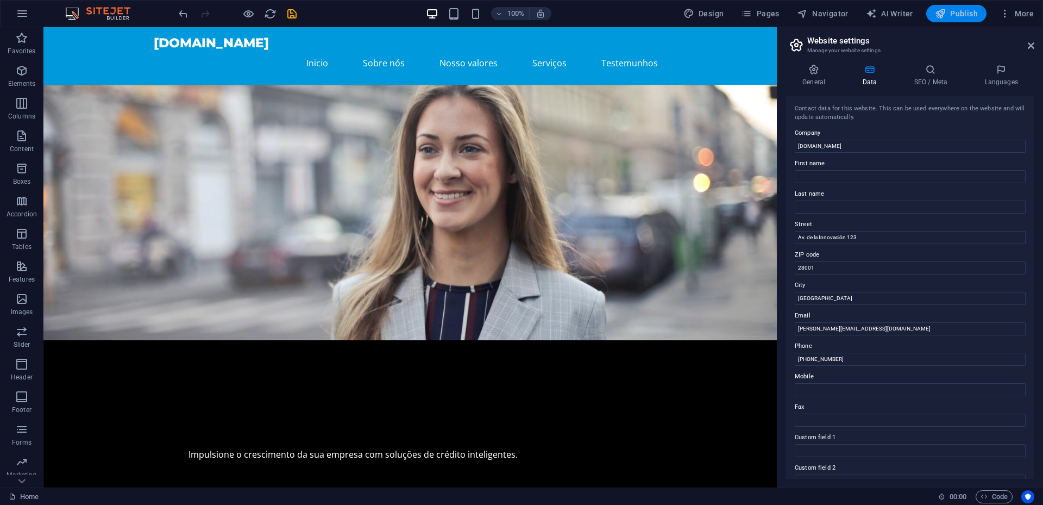
click at [949, 17] on span "Publish" at bounding box center [956, 13] width 43 height 11
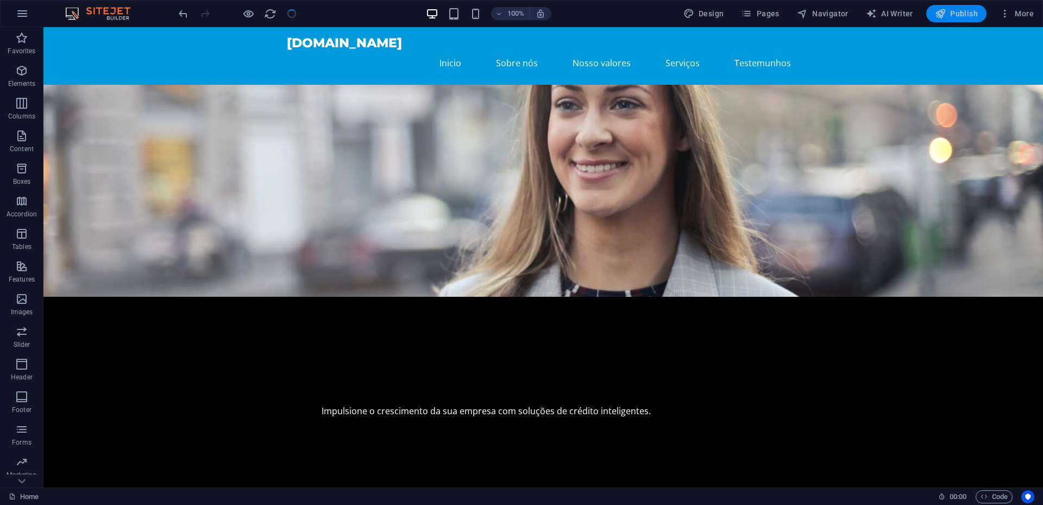
checkbox input "false"
